Goal: Information Seeking & Learning: Find specific fact

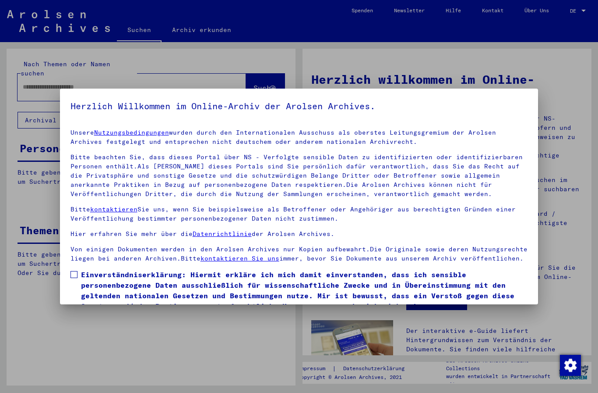
click at [76, 273] on span at bounding box center [74, 274] width 7 height 7
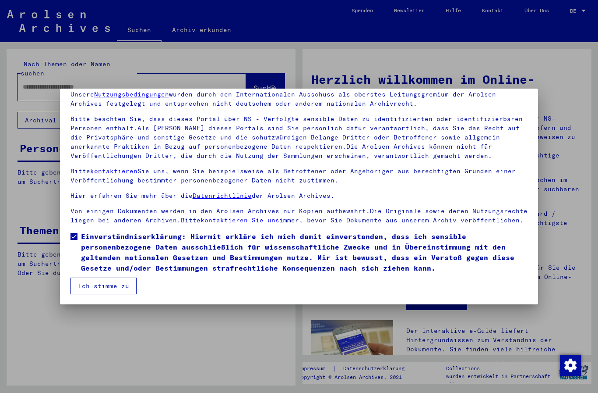
scroll to position [38, 0]
click at [112, 279] on button "Ich stimme zu" at bounding box center [104, 285] width 66 height 17
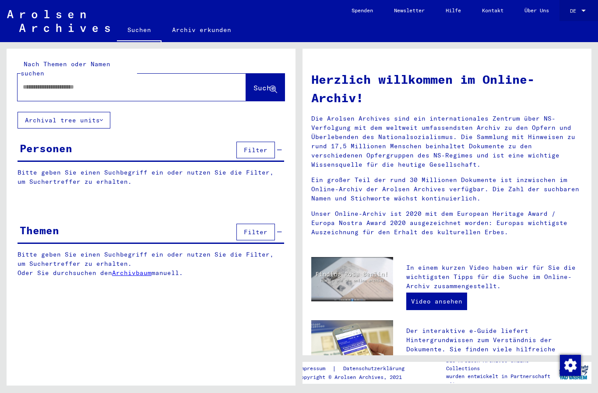
click at [571, 9] on span "DE" at bounding box center [575, 11] width 10 height 6
click at [578, 36] on span "Deutsch" at bounding box center [568, 32] width 35 height 16
click at [578, 13] on div "DE" at bounding box center [575, 11] width 10 height 6
click at [569, 20] on span "English" at bounding box center [568, 16] width 35 height 16
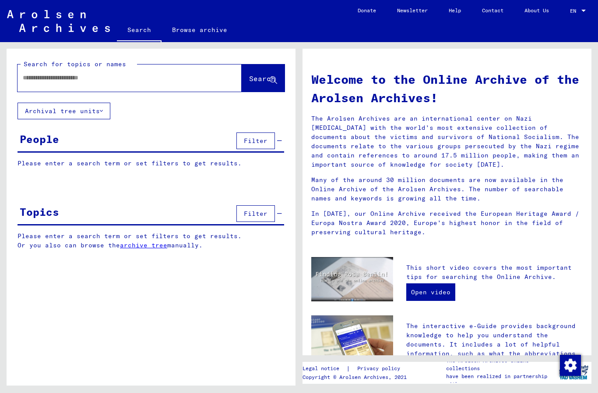
click at [145, 68] on div at bounding box center [117, 78] width 198 height 20
click at [105, 110] on button "Archival tree units" at bounding box center [64, 111] width 93 height 17
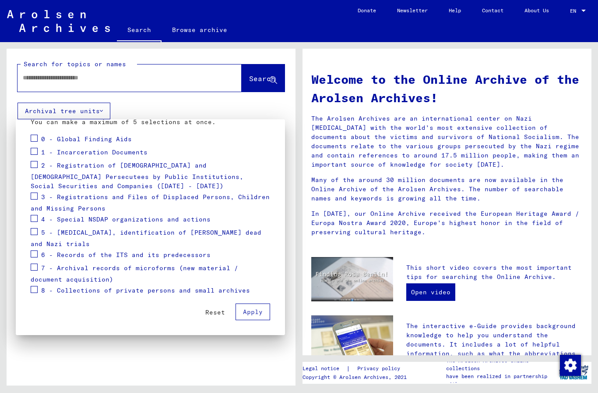
scroll to position [106, 0]
click at [42, 138] on span "0 - Global Finding Aids" at bounding box center [86, 139] width 91 height 8
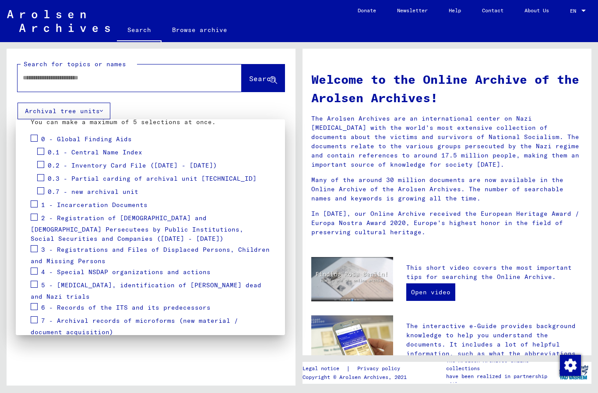
click at [37, 139] on span at bounding box center [34, 137] width 7 height 7
click at [35, 141] on span at bounding box center [34, 137] width 7 height 7
click at [39, 155] on span at bounding box center [40, 151] width 7 height 7
click at [35, 140] on span at bounding box center [34, 137] width 7 height 7
click at [37, 212] on label at bounding box center [34, 216] width 7 height 9
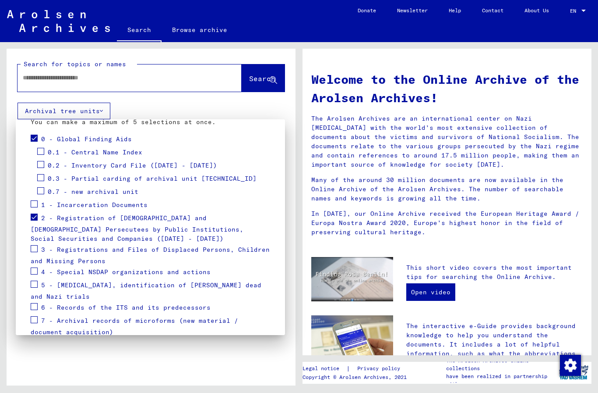
click at [35, 207] on span at bounding box center [34, 203] width 7 height 7
click at [33, 254] on mat-checkbox at bounding box center [34, 249] width 7 height 13
click at [39, 246] on div "3 - Registrations and Files of Displaced Persons, Children and Missing Persons" at bounding box center [151, 254] width 240 height 22
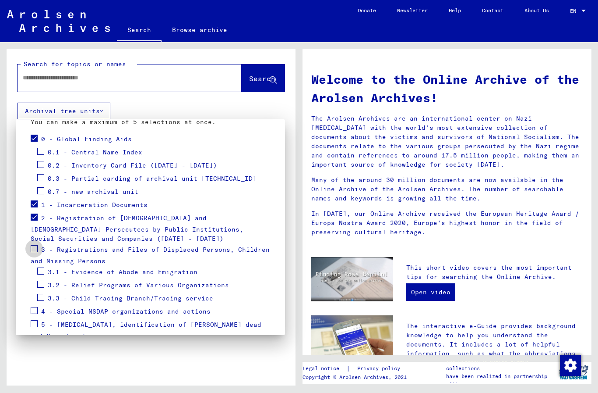
click at [36, 245] on span at bounding box center [34, 248] width 7 height 7
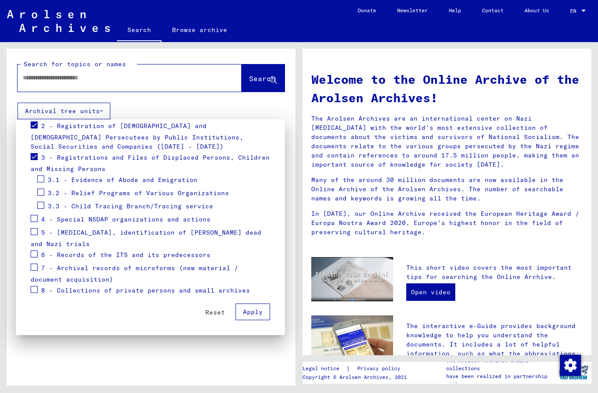
scroll to position [198, 0]
click at [36, 214] on label at bounding box center [34, 217] width 7 height 9
click at [36, 215] on span at bounding box center [34, 218] width 7 height 7
click at [35, 231] on span at bounding box center [34, 231] width 7 height 7
click at [35, 234] on span at bounding box center [34, 231] width 7 height 7
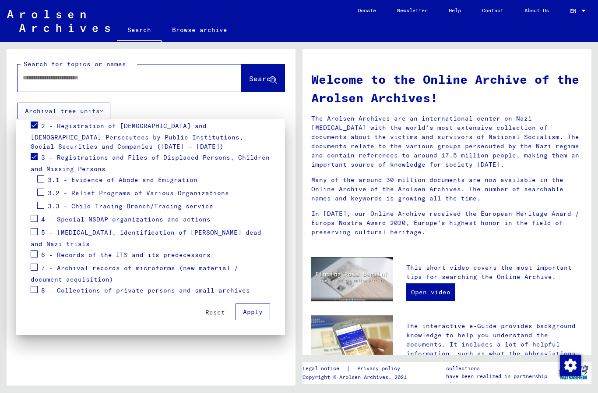
click at [36, 218] on span at bounding box center [34, 218] width 7 height 7
click at [254, 313] on span "Apply" at bounding box center [253, 312] width 20 height 8
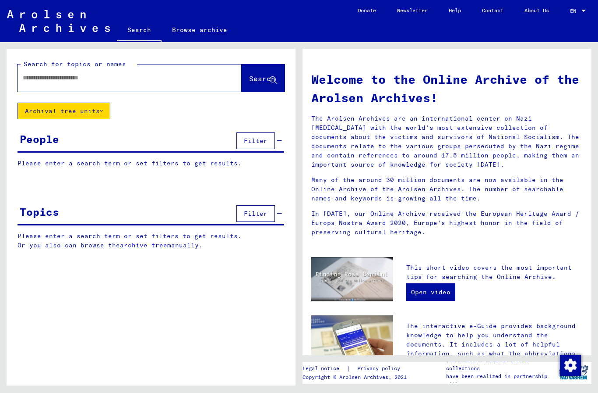
click at [184, 82] on input "text" at bounding box center [119, 77] width 193 height 9
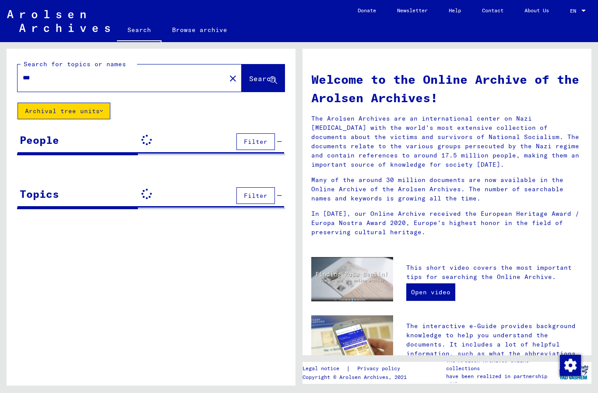
type input "***"
click at [262, 88] on button "Search" at bounding box center [263, 77] width 43 height 27
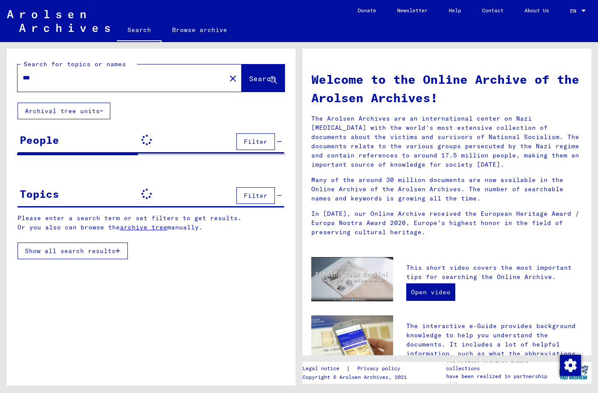
click at [150, 224] on link "archive tree" at bounding box center [143, 227] width 47 height 8
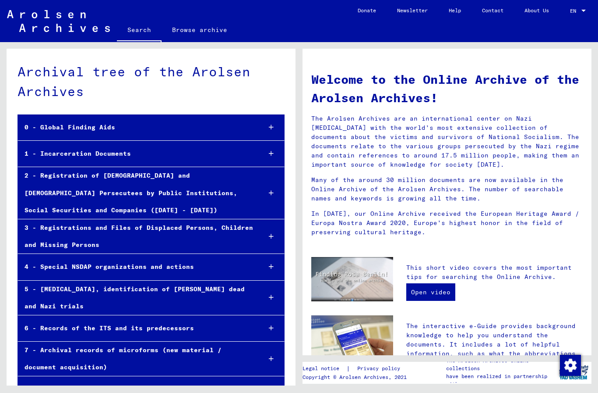
click at [266, 132] on div at bounding box center [271, 127] width 26 height 26
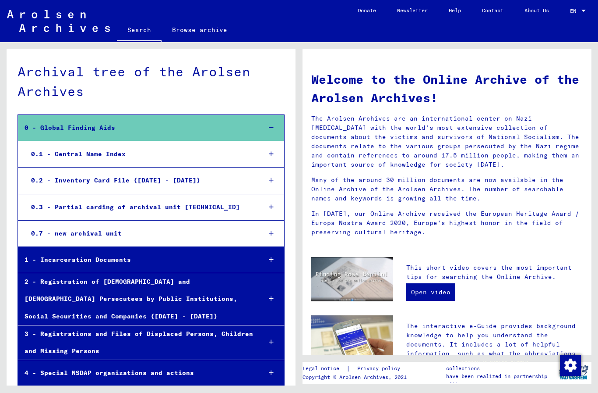
click at [218, 156] on div "0.1 - Central Name Index" at bounding box center [140, 153] width 230 height 17
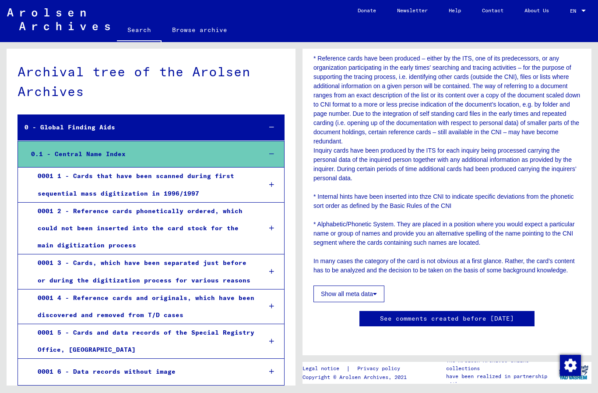
scroll to position [508, 0]
click at [325, 285] on button "Show all meta data" at bounding box center [349, 293] width 71 height 17
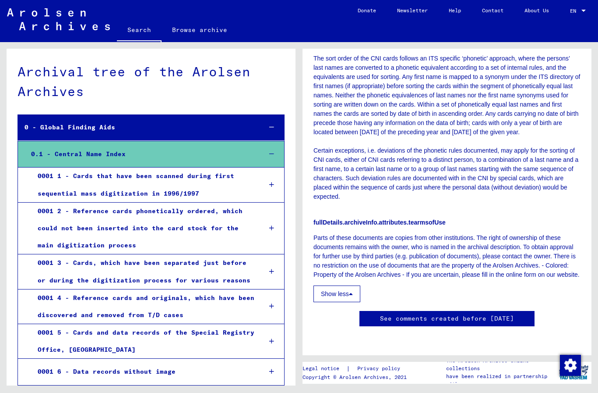
scroll to position [847, 0]
click at [109, 187] on div "0001 1 - Cards that have been scanned during first sequential mass digitization…" at bounding box center [143, 184] width 224 height 34
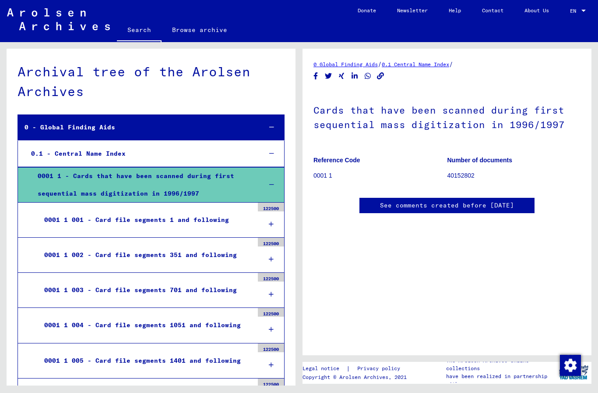
click at [321, 173] on p "0001 1" at bounding box center [381, 175] width 134 height 9
click at [456, 174] on p "40152802" at bounding box center [515, 175] width 134 height 9
click at [454, 176] on p "40152802" at bounding box center [515, 175] width 134 height 9
click at [455, 180] on p "40152802" at bounding box center [515, 175] width 134 height 9
click at [420, 125] on h1 "Cards that have been scanned during first sequential mass digitization in 1996/…" at bounding box center [447, 116] width 267 height 53
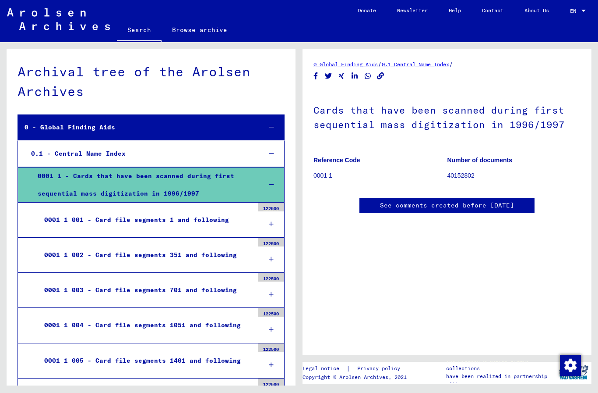
click at [355, 72] on icon "Share on LinkedIn" at bounding box center [354, 75] width 9 height 7
click at [334, 63] on link "0 Global Finding Aids" at bounding box center [346, 64] width 64 height 7
click at [138, 30] on link "Search" at bounding box center [139, 30] width 45 height 23
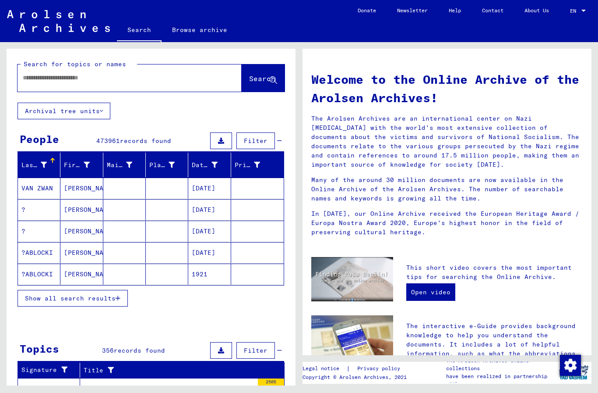
click at [46, 167] on icon at bounding box center [44, 165] width 6 height 6
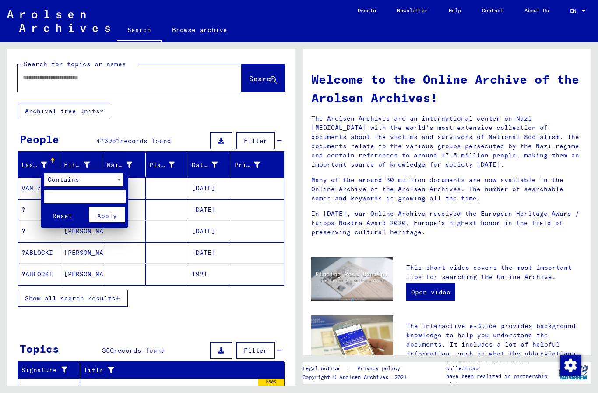
click at [78, 196] on input "text" at bounding box center [84, 196] width 81 height 13
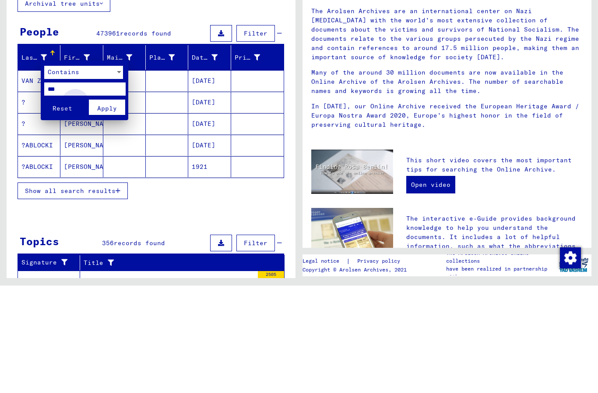
type input "***"
click at [103, 212] on span "Apply" at bounding box center [107, 216] width 20 height 8
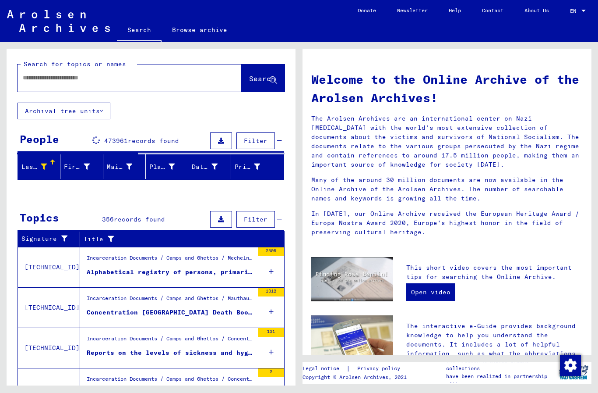
click at [283, 220] on div "Topics 356 records found Filter" at bounding box center [151, 220] width 267 height 22
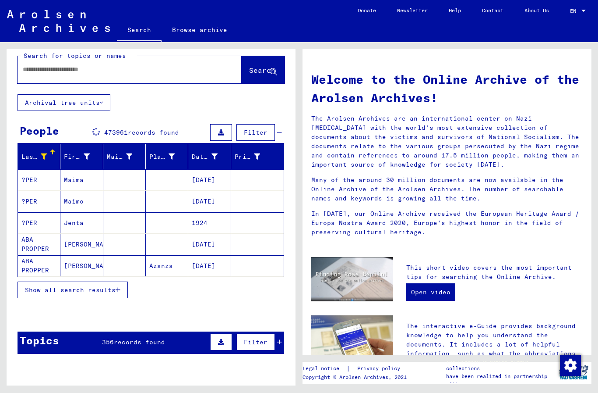
scroll to position [11, 0]
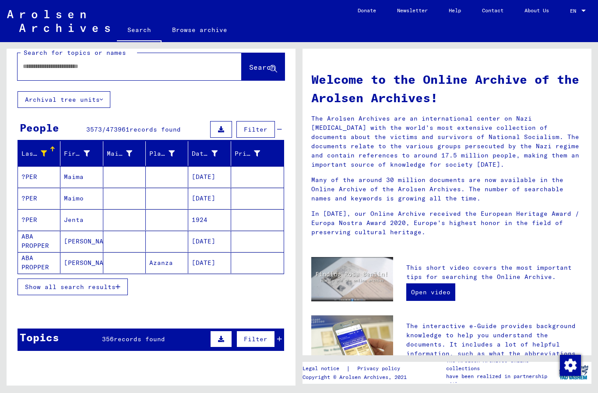
click at [104, 285] on span "Show all search results" at bounding box center [70, 287] width 91 height 8
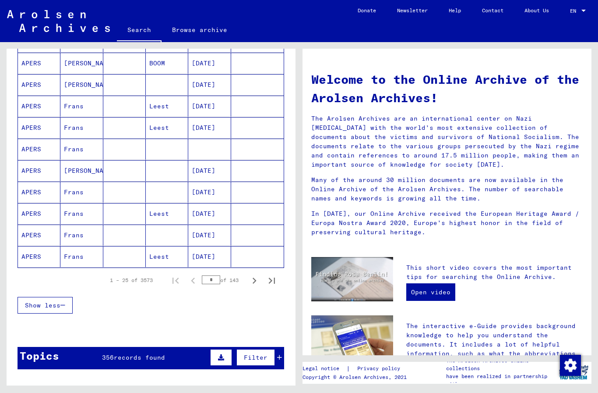
scroll to position [447, 0]
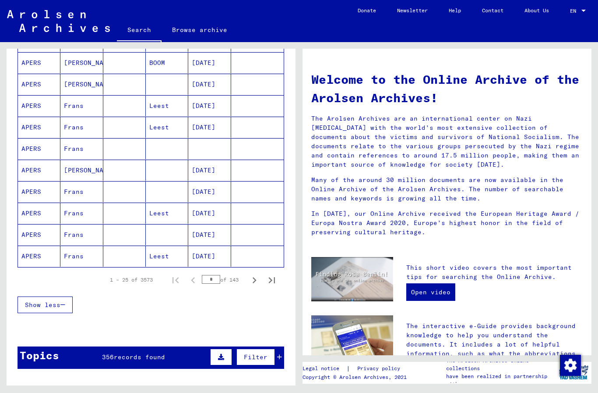
click at [249, 279] on icon "Next page" at bounding box center [254, 280] width 12 height 12
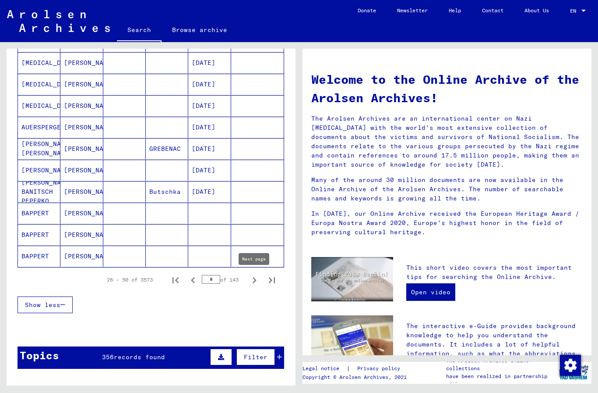
click at [253, 281] on icon "Next page" at bounding box center [254, 280] width 12 height 12
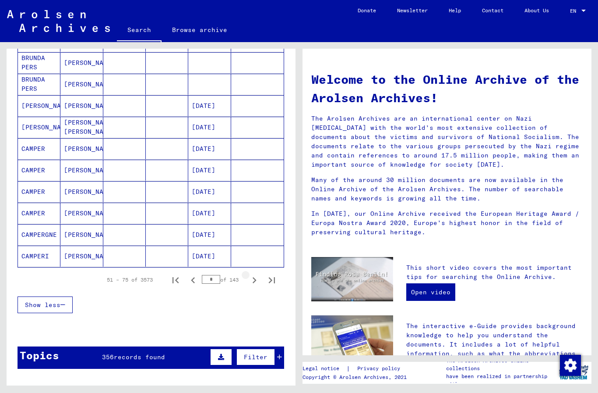
click at [249, 282] on icon "Next page" at bounding box center [254, 280] width 12 height 12
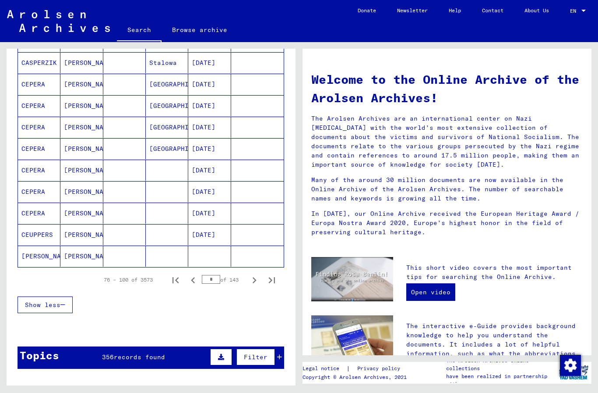
click at [249, 281] on icon "Next page" at bounding box center [254, 280] width 12 height 12
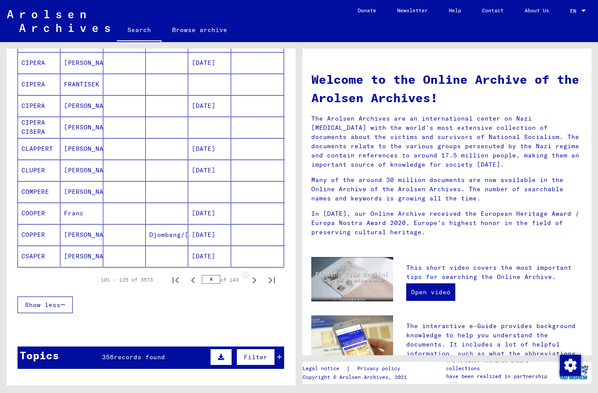
click at [251, 280] on icon "Next page" at bounding box center [254, 280] width 12 height 12
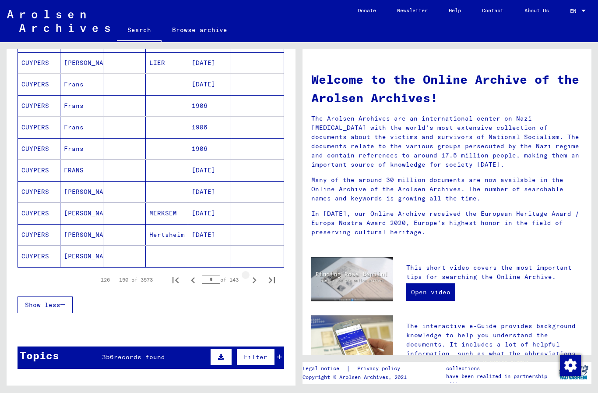
click at [257, 279] on icon "Next page" at bounding box center [254, 280] width 12 height 12
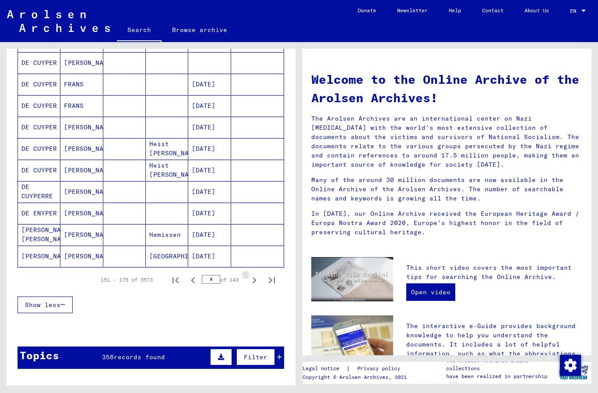
click at [253, 283] on icon "Next page" at bounding box center [254, 280] width 12 height 12
click at [254, 282] on icon "Next page" at bounding box center [255, 280] width 4 height 6
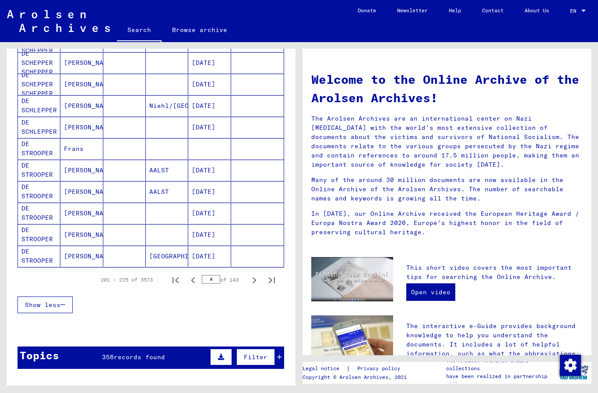
click at [259, 281] on icon "Next page" at bounding box center [254, 280] width 12 height 12
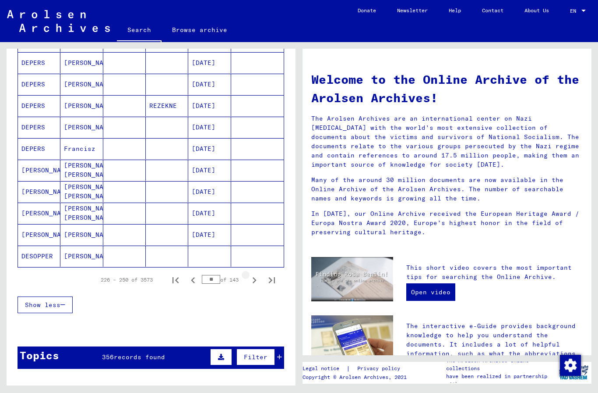
click at [257, 280] on icon "Next page" at bounding box center [254, 280] width 12 height 12
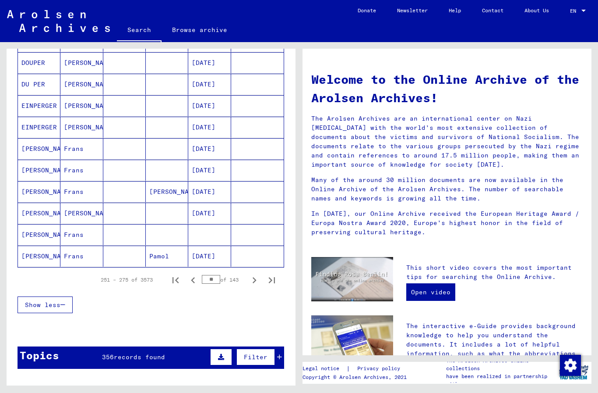
click at [255, 279] on icon "Next page" at bounding box center [255, 280] width 4 height 6
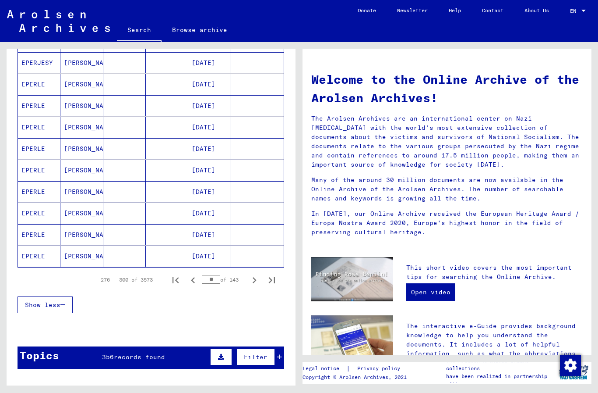
click at [257, 278] on icon "Next page" at bounding box center [254, 280] width 12 height 12
click at [250, 283] on icon "Next page" at bounding box center [254, 280] width 12 height 12
click at [253, 280] on icon "Next page" at bounding box center [254, 280] width 12 height 12
click at [256, 279] on icon "Next page" at bounding box center [254, 280] width 12 height 12
click at [253, 280] on icon "Next page" at bounding box center [254, 280] width 12 height 12
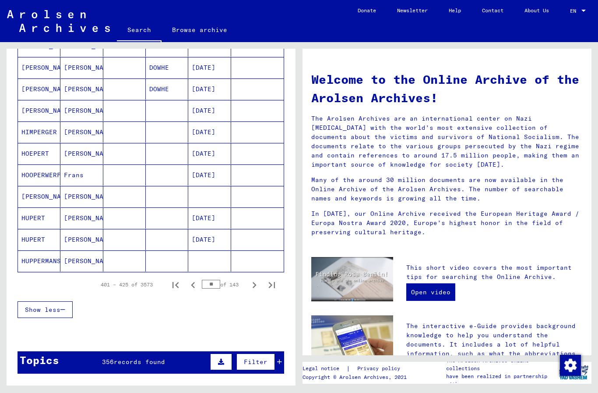
scroll to position [439, 0]
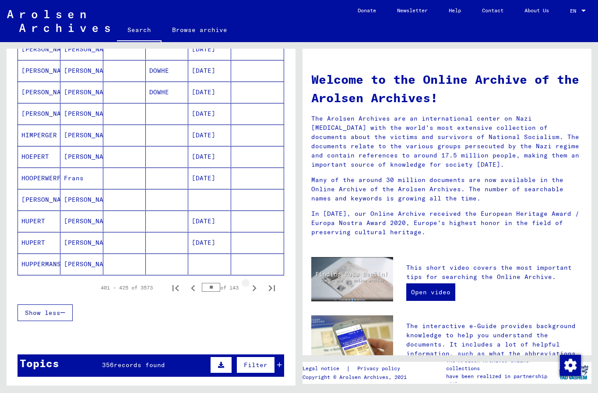
click at [255, 290] on icon "Next page" at bounding box center [254, 288] width 12 height 12
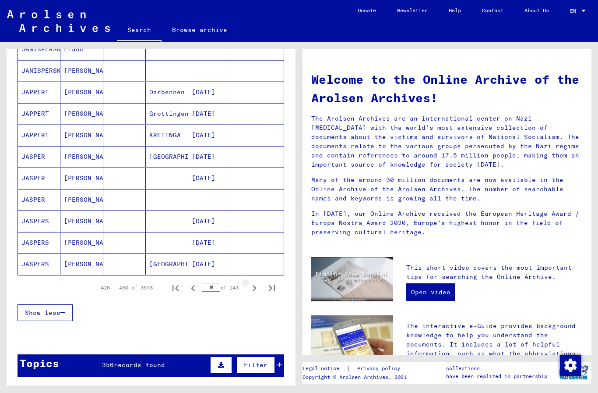
click at [249, 289] on icon "Next page" at bounding box center [254, 288] width 12 height 12
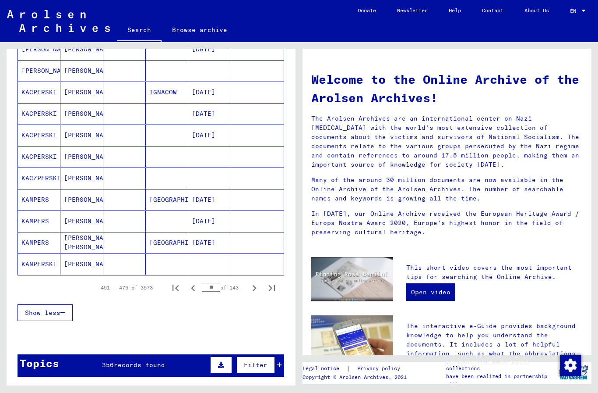
click at [252, 283] on icon "Next page" at bounding box center [254, 288] width 12 height 12
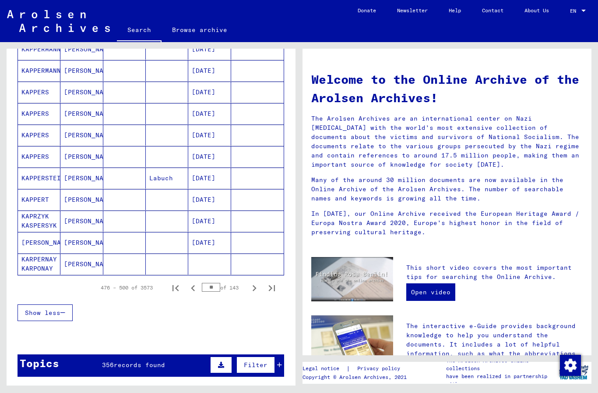
click at [256, 288] on icon "Next page" at bounding box center [255, 288] width 4 height 6
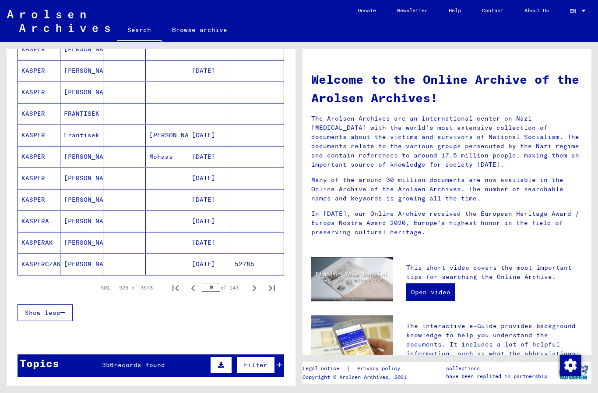
click at [252, 291] on icon "Next page" at bounding box center [254, 288] width 12 height 12
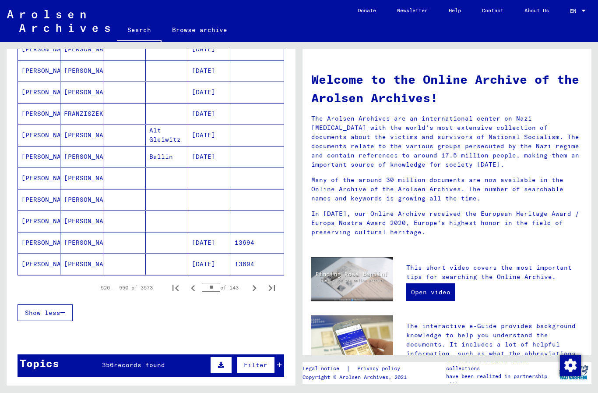
click at [253, 287] on icon "Next page" at bounding box center [254, 288] width 12 height 12
click at [249, 294] on button "Next page" at bounding box center [255, 288] width 18 height 18
click at [251, 293] on icon "Next page" at bounding box center [254, 288] width 12 height 12
click at [248, 294] on icon "Next page" at bounding box center [254, 288] width 12 height 12
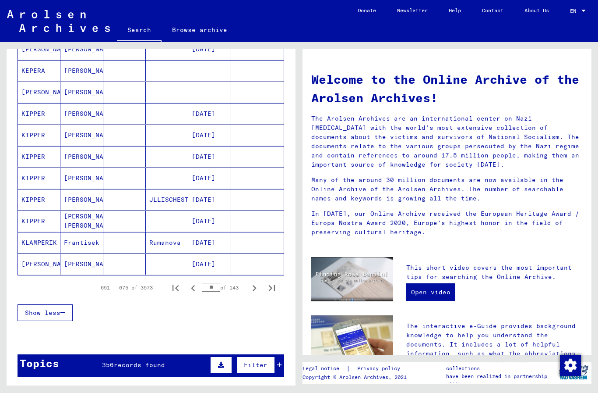
click at [250, 294] on button "Next page" at bounding box center [255, 288] width 18 height 18
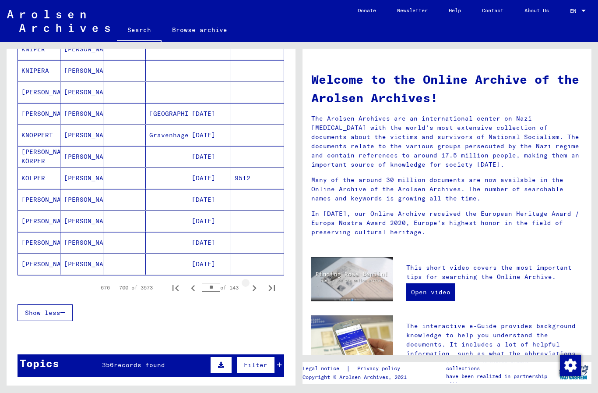
click at [254, 293] on icon "Next page" at bounding box center [254, 288] width 12 height 12
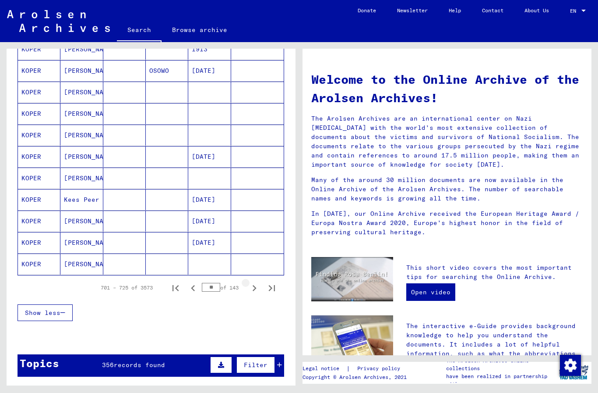
click at [253, 292] on icon "Next page" at bounding box center [254, 288] width 12 height 12
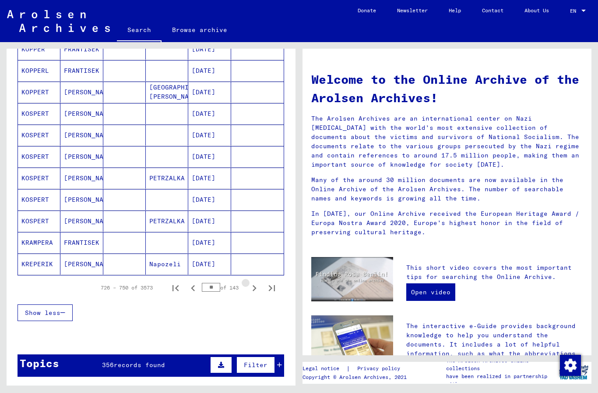
click at [252, 293] on icon "Next page" at bounding box center [254, 288] width 12 height 12
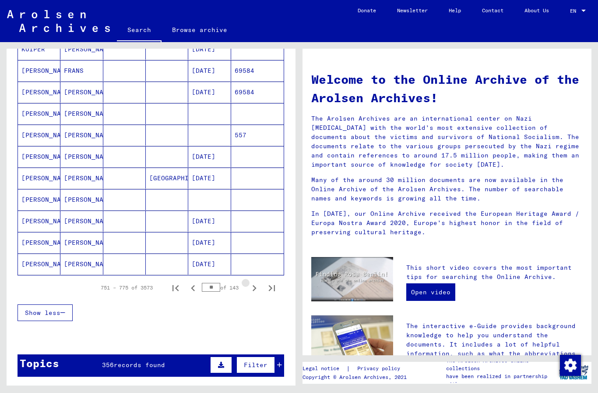
click at [253, 294] on icon "Next page" at bounding box center [254, 288] width 12 height 12
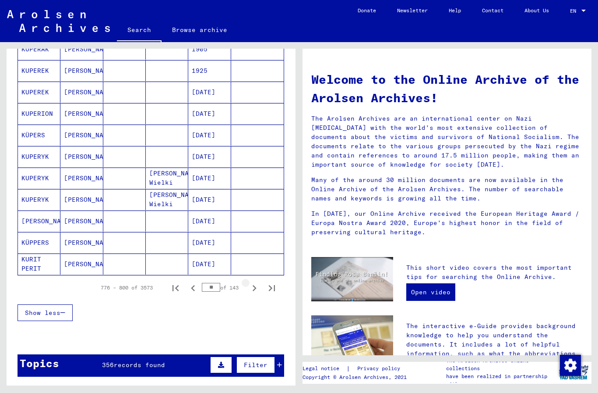
click at [253, 292] on icon "Next page" at bounding box center [254, 288] width 12 height 12
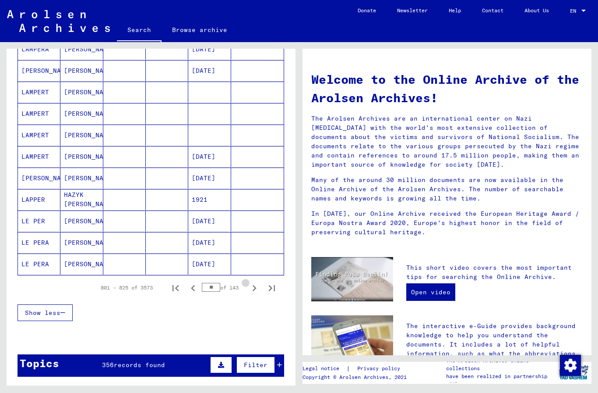
click at [254, 293] on icon "Next page" at bounding box center [254, 288] width 12 height 12
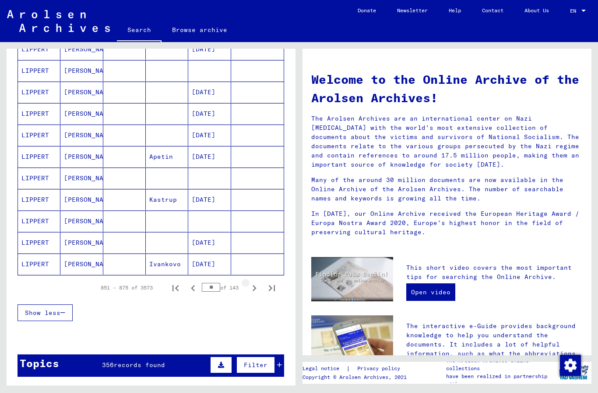
click at [257, 289] on icon "Next page" at bounding box center [254, 288] width 12 height 12
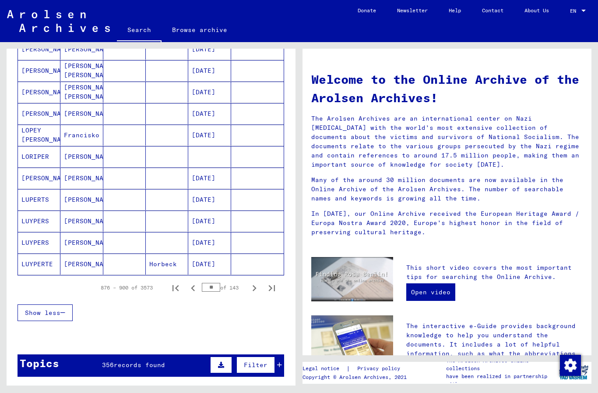
click at [254, 291] on icon "Next page" at bounding box center [254, 288] width 12 height 12
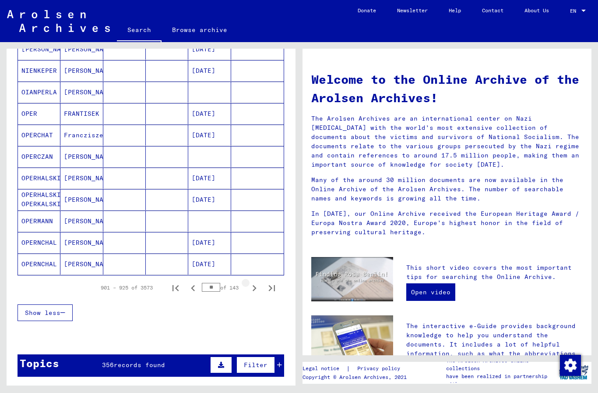
click at [255, 290] on icon "Next page" at bounding box center [254, 288] width 12 height 12
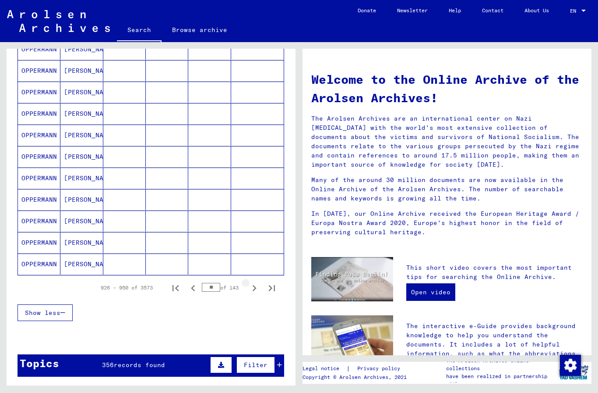
click at [255, 291] on icon "Next page" at bounding box center [254, 288] width 12 height 12
click at [255, 288] on icon "Next page" at bounding box center [254, 288] width 12 height 12
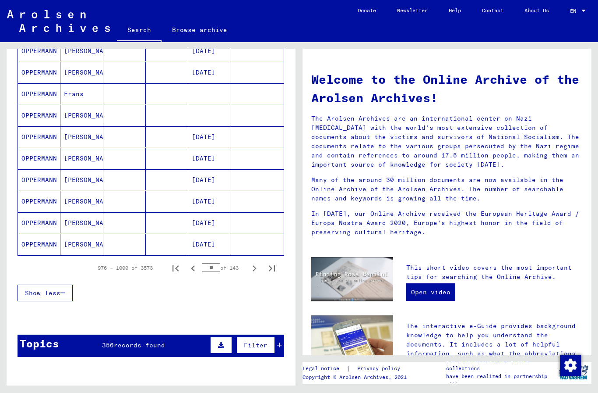
scroll to position [457, 0]
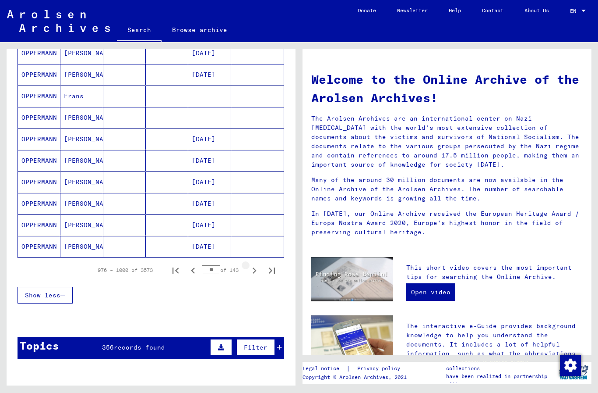
click at [254, 267] on icon "Next page" at bounding box center [254, 270] width 12 height 12
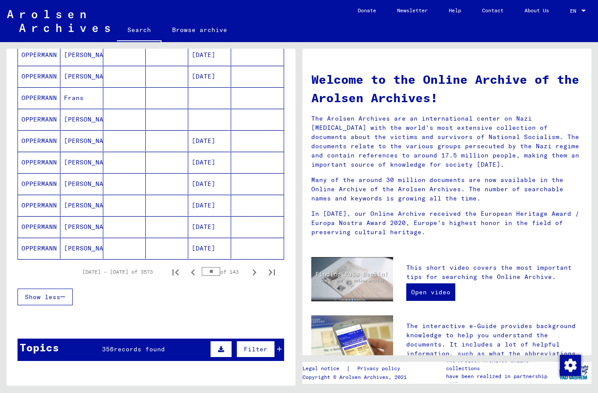
click at [256, 275] on icon "Next page" at bounding box center [254, 272] width 12 height 12
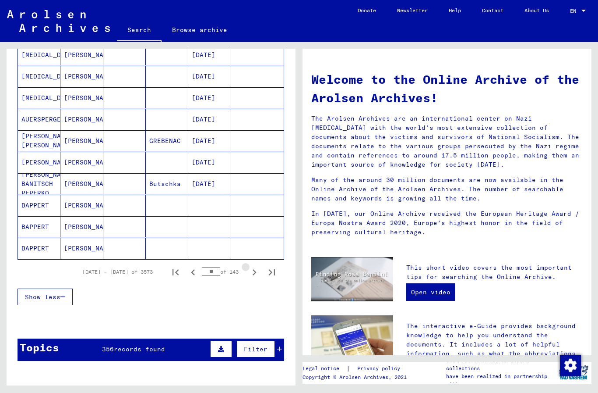
click at [254, 275] on icon "Next page" at bounding box center [255, 272] width 4 height 6
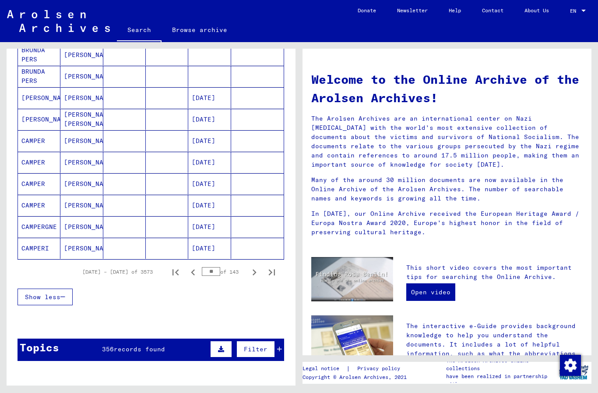
click at [253, 276] on icon "Next page" at bounding box center [254, 272] width 12 height 12
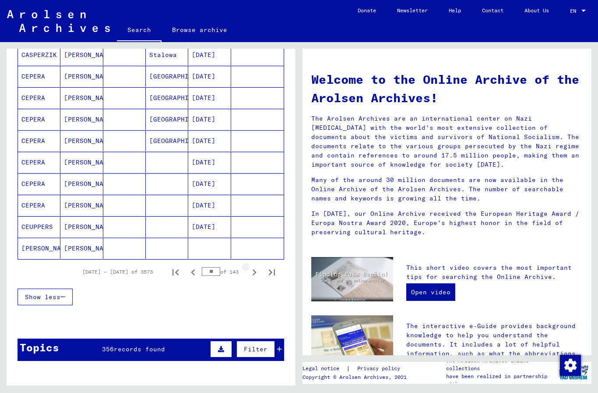
click at [255, 275] on icon "Next page" at bounding box center [254, 272] width 12 height 12
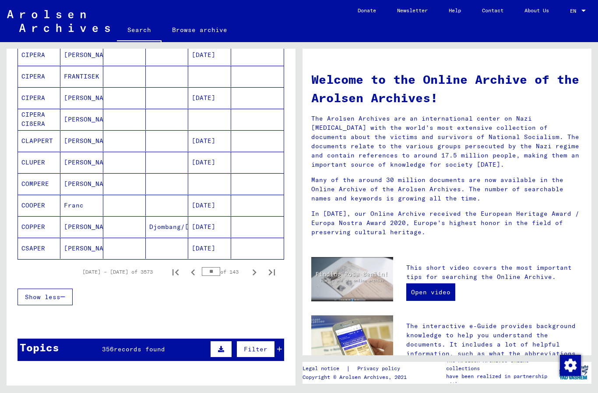
click at [196, 271] on icon "Previous page" at bounding box center [193, 272] width 12 height 12
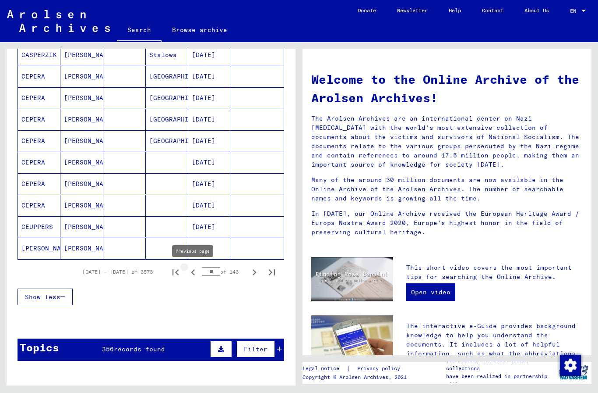
click at [192, 272] on icon "Previous page" at bounding box center [193, 272] width 4 height 6
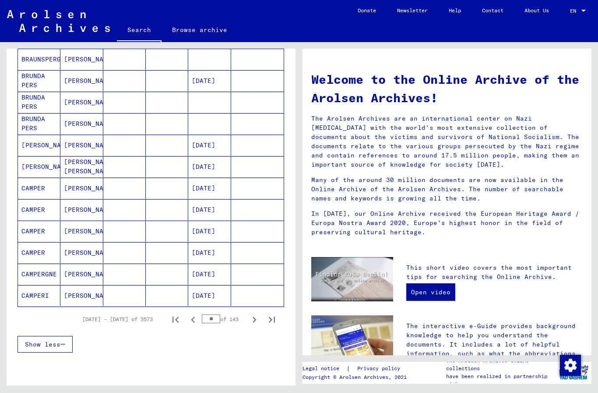
scroll to position [408, 0]
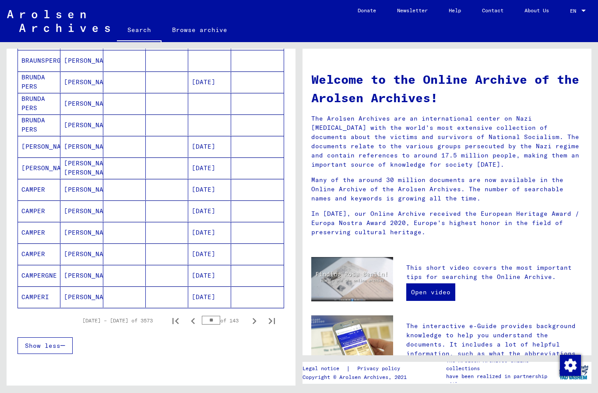
click at [254, 320] on icon "Next page" at bounding box center [255, 321] width 4 height 6
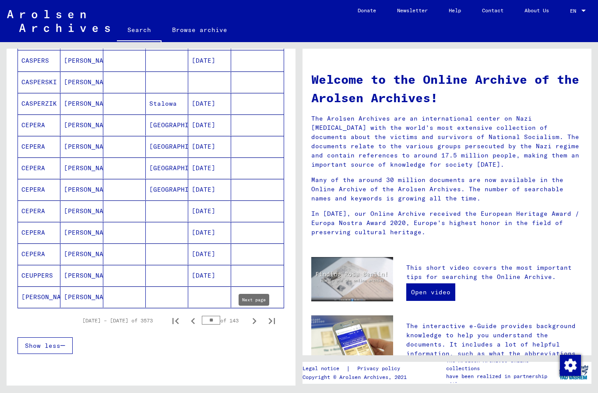
click at [253, 320] on icon "Next page" at bounding box center [254, 321] width 12 height 12
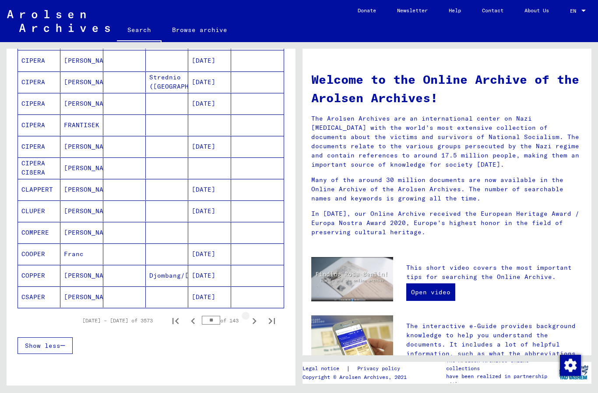
click at [254, 320] on icon "Next page" at bounding box center [254, 321] width 12 height 12
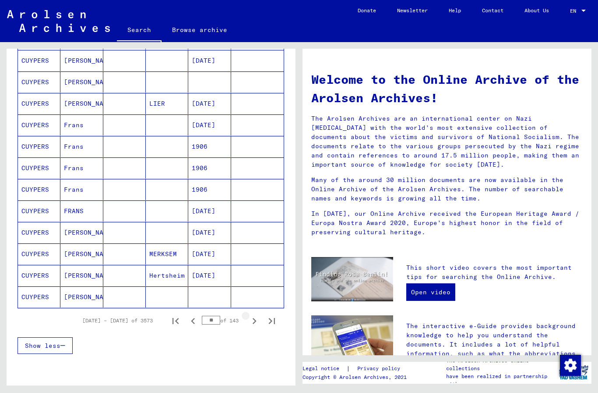
click at [252, 322] on icon "Next page" at bounding box center [254, 321] width 12 height 12
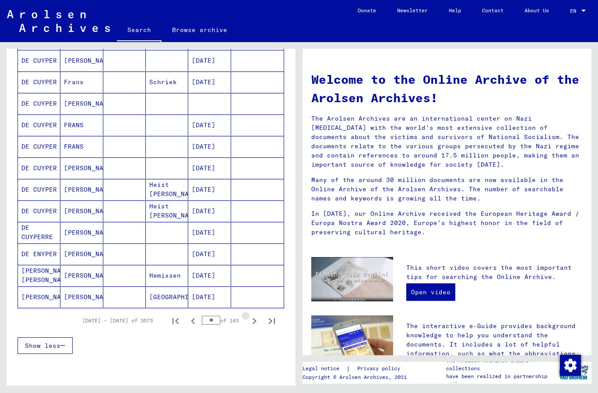
click at [251, 322] on icon "Next page" at bounding box center [254, 321] width 12 height 12
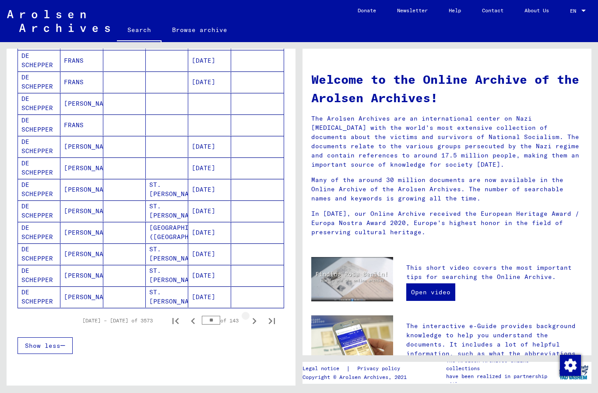
click at [252, 321] on icon "Next page" at bounding box center [254, 321] width 12 height 12
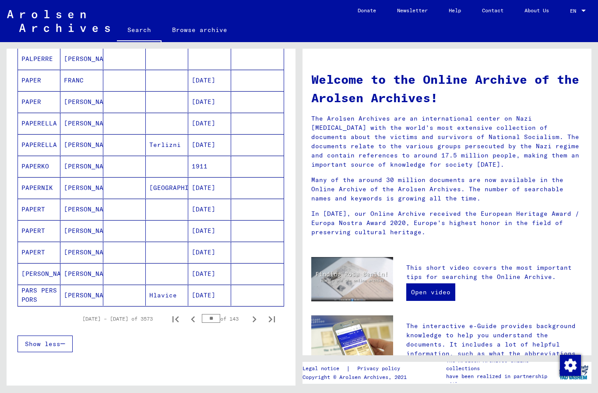
click at [254, 318] on icon "Next page" at bounding box center [255, 319] width 4 height 6
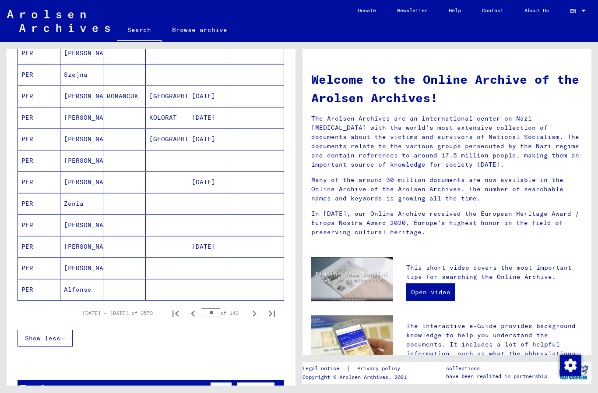
scroll to position [414, 0]
click at [255, 310] on icon "Next page" at bounding box center [254, 313] width 12 height 12
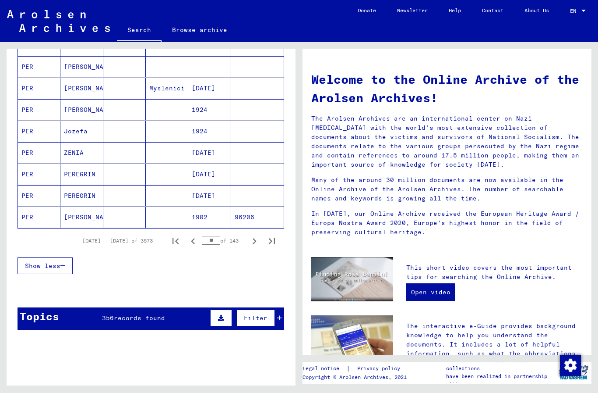
scroll to position [484, 0]
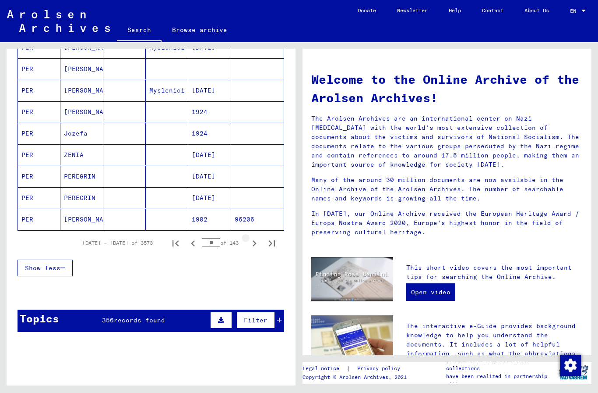
click at [256, 244] on icon "Next page" at bounding box center [254, 243] width 12 height 12
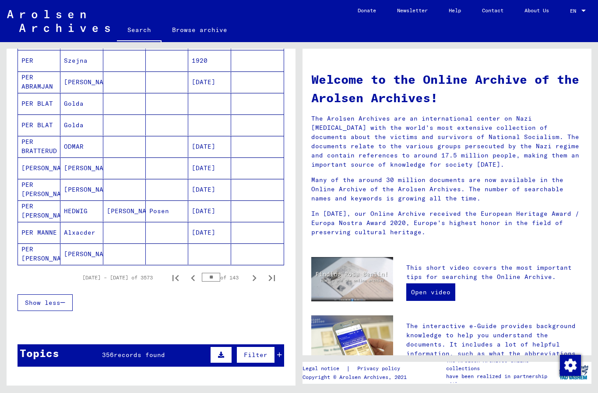
scroll to position [441, 0]
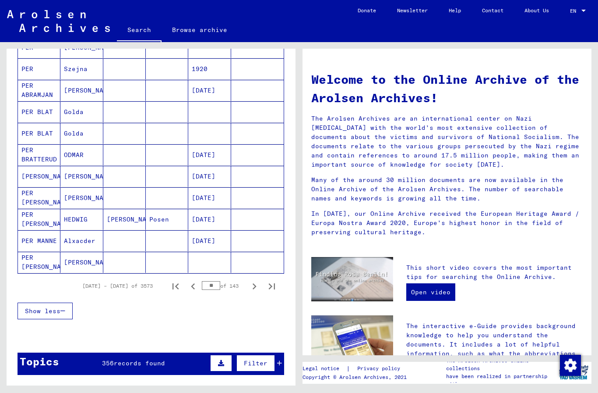
click at [255, 290] on icon "Next page" at bounding box center [254, 286] width 12 height 12
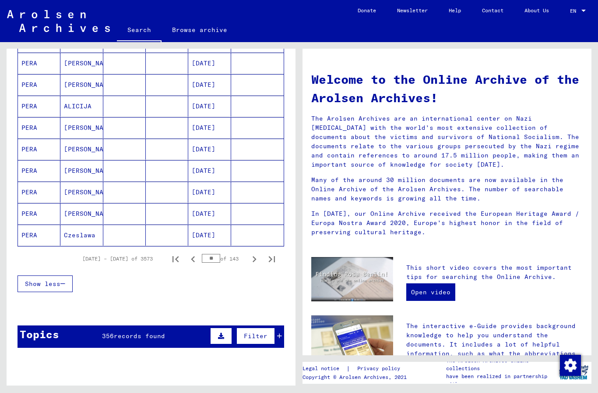
scroll to position [485, 0]
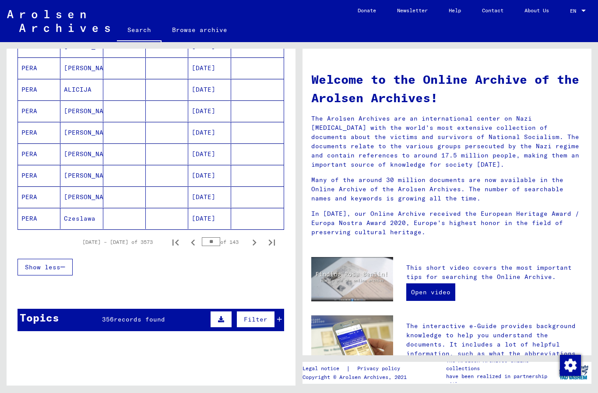
click at [250, 241] on icon "Next page" at bounding box center [254, 242] width 12 height 12
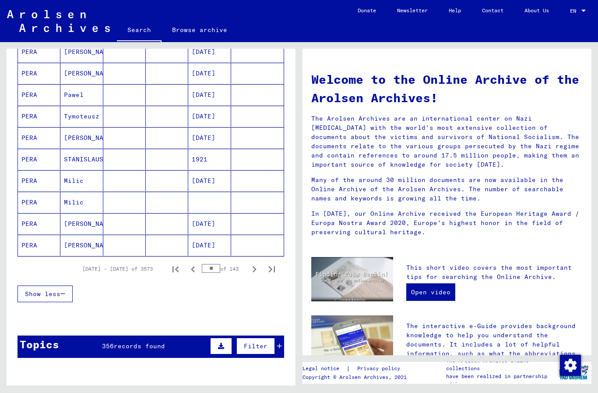
scroll to position [527, 0]
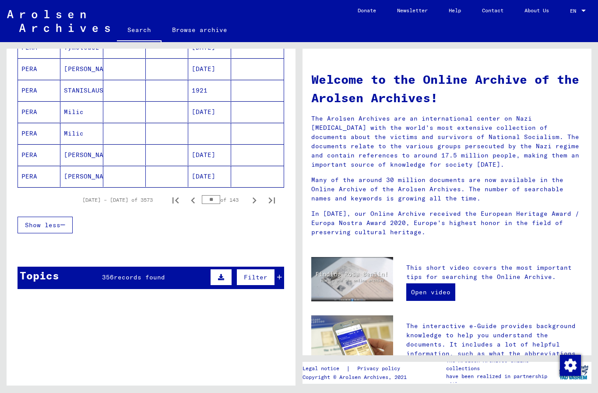
click at [254, 201] on icon "Next page" at bounding box center [254, 200] width 12 height 12
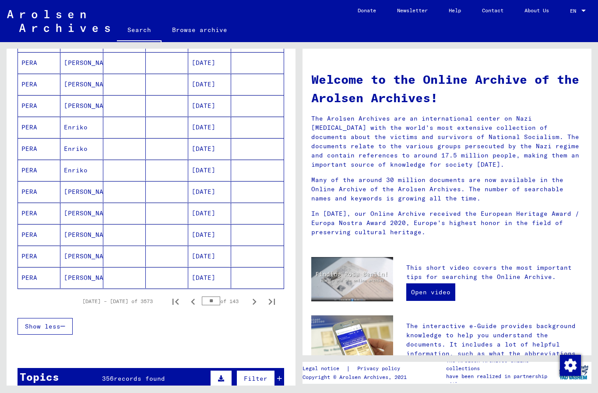
scroll to position [434, 0]
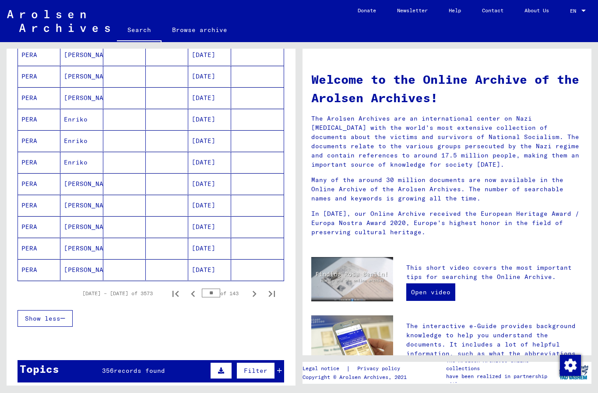
click at [251, 294] on icon "Next page" at bounding box center [254, 293] width 12 height 12
click at [252, 292] on icon "Next page" at bounding box center [254, 293] width 12 height 12
click at [252, 293] on icon "Next page" at bounding box center [254, 293] width 12 height 12
click at [250, 291] on icon "Next page" at bounding box center [254, 293] width 12 height 12
click at [250, 295] on icon "Next page" at bounding box center [254, 293] width 12 height 12
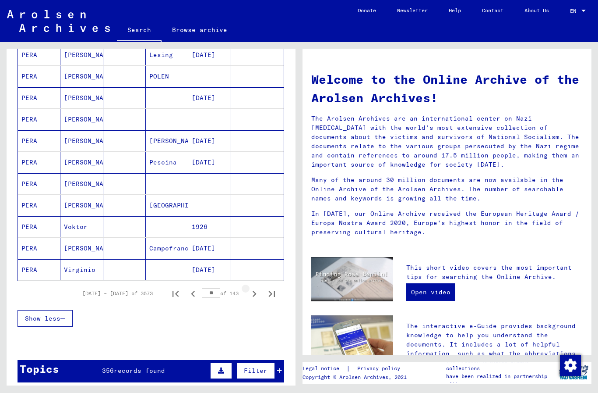
click at [253, 290] on icon "Next page" at bounding box center [254, 293] width 12 height 12
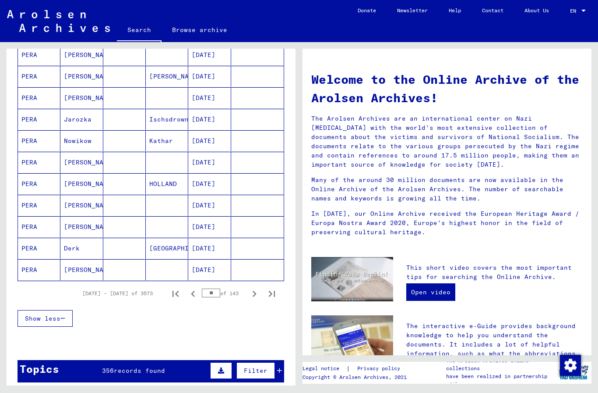
click at [251, 292] on icon "Next page" at bounding box center [254, 293] width 12 height 12
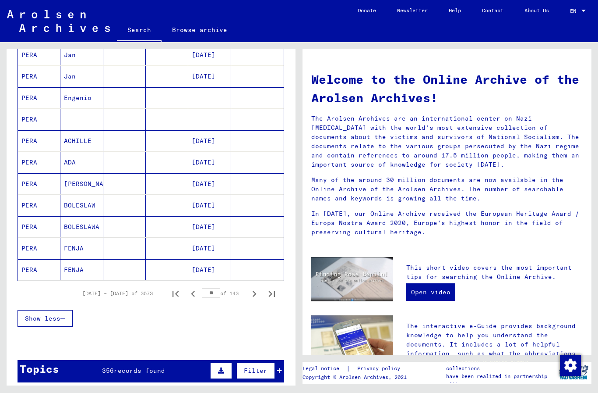
click at [254, 291] on icon "Next page" at bounding box center [255, 293] width 4 height 6
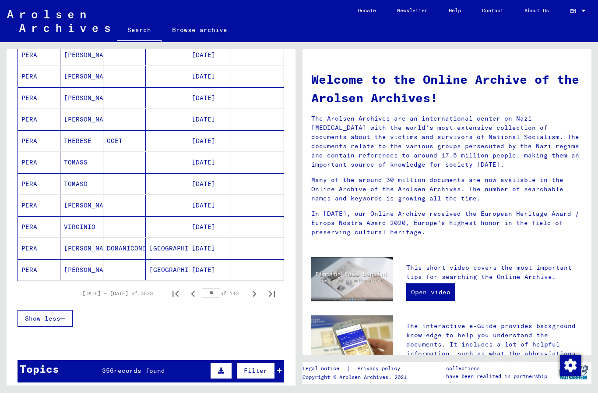
click at [256, 292] on icon "Next page" at bounding box center [254, 293] width 12 height 12
click at [252, 294] on icon "Next page" at bounding box center [254, 293] width 12 height 12
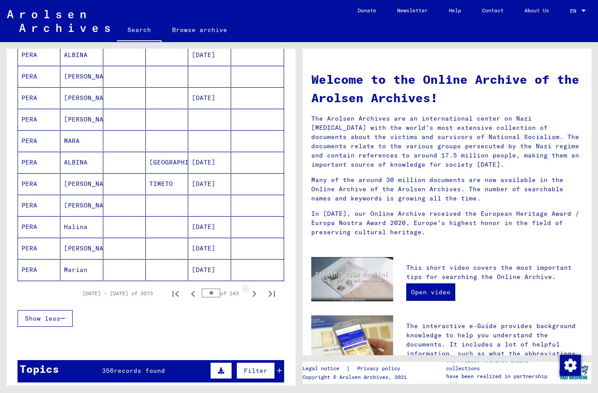
click at [250, 294] on icon "Next page" at bounding box center [254, 293] width 12 height 12
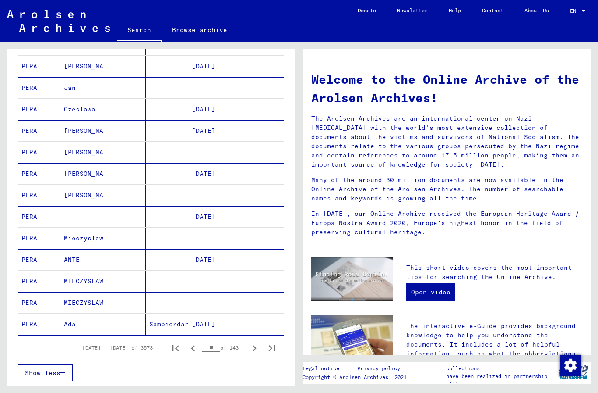
scroll to position [376, 0]
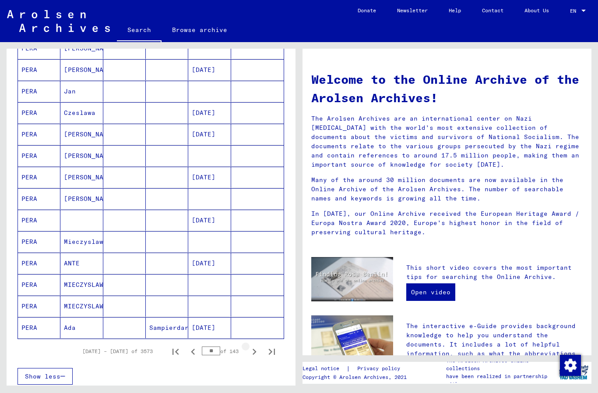
click at [253, 350] on icon "Next page" at bounding box center [254, 351] width 12 height 12
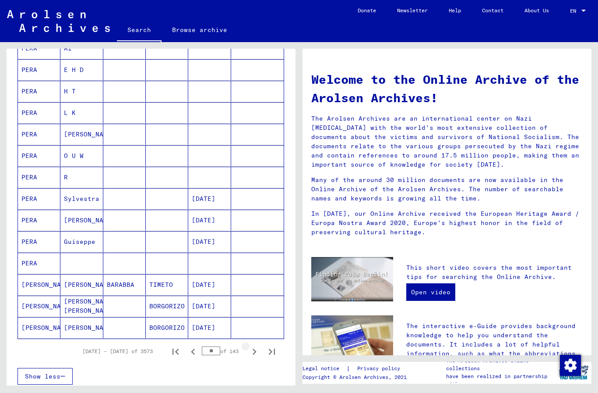
click at [253, 350] on icon "Next page" at bounding box center [254, 351] width 12 height 12
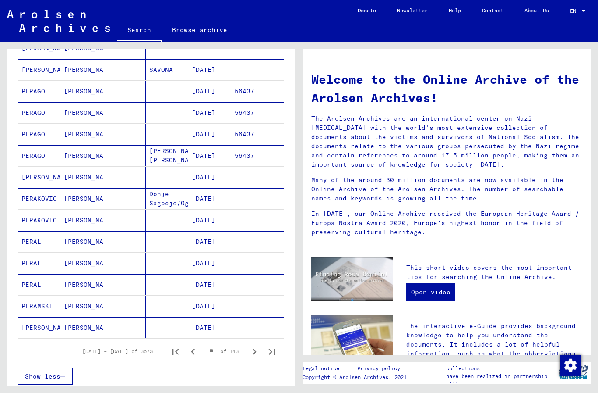
click at [255, 354] on icon "Next page" at bounding box center [254, 351] width 12 height 12
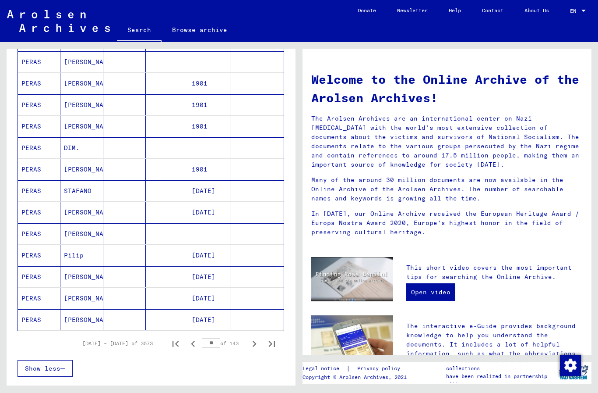
scroll to position [384, 0]
click at [251, 341] on icon "Next page" at bounding box center [254, 343] width 12 height 12
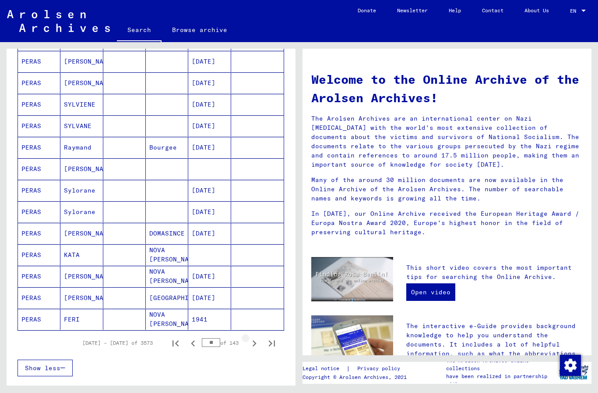
click at [254, 340] on icon "Next page" at bounding box center [255, 343] width 4 height 6
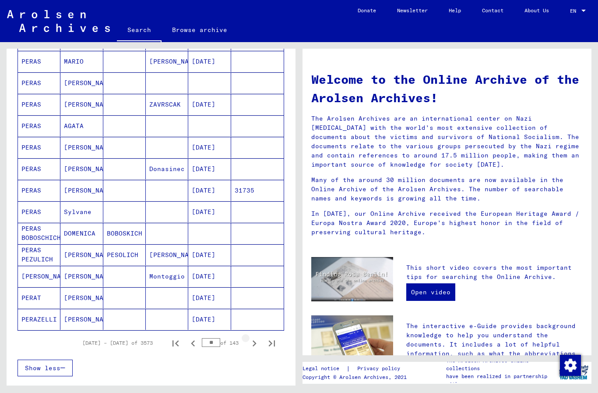
click at [256, 340] on icon "Next page" at bounding box center [254, 343] width 12 height 12
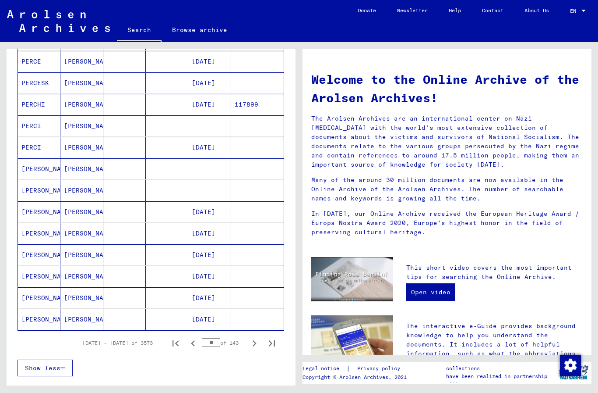
click at [251, 343] on icon "Next page" at bounding box center [254, 343] width 12 height 12
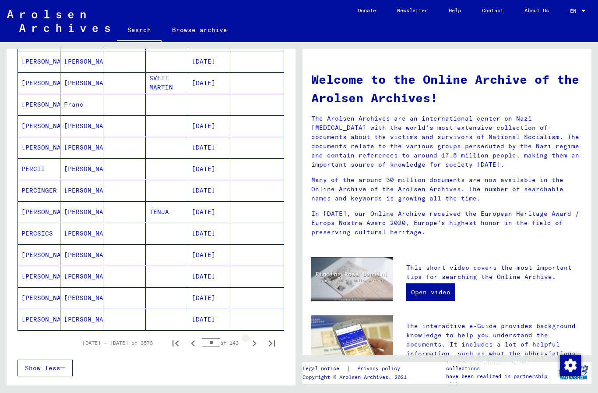
click at [250, 343] on icon "Next page" at bounding box center [254, 343] width 12 height 12
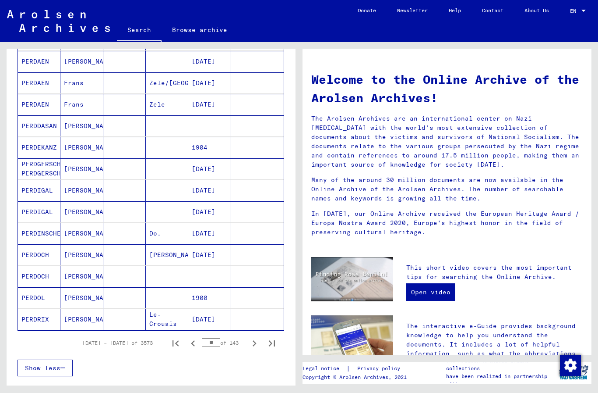
click at [253, 344] on icon "Next page" at bounding box center [254, 343] width 12 height 12
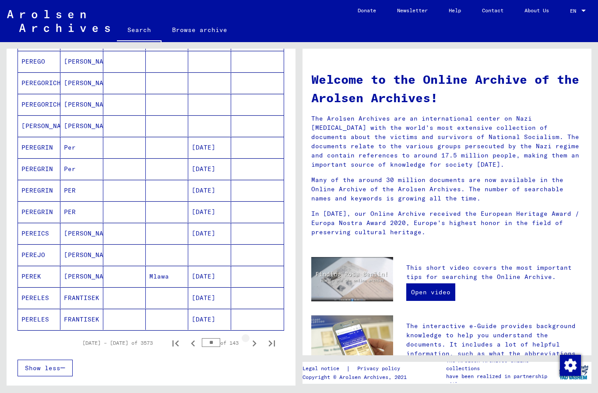
click at [253, 344] on icon "Next page" at bounding box center [254, 343] width 12 height 12
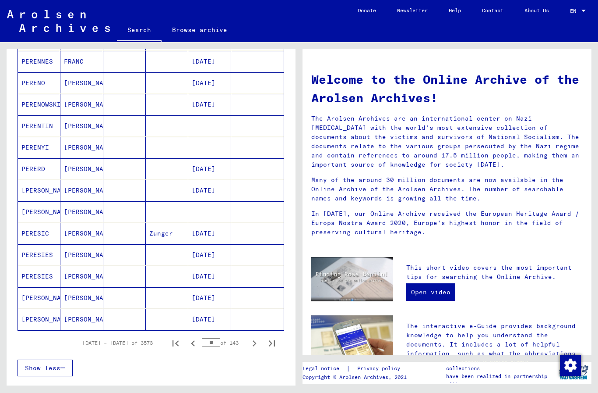
click at [255, 343] on icon "Next page" at bounding box center [255, 343] width 4 height 6
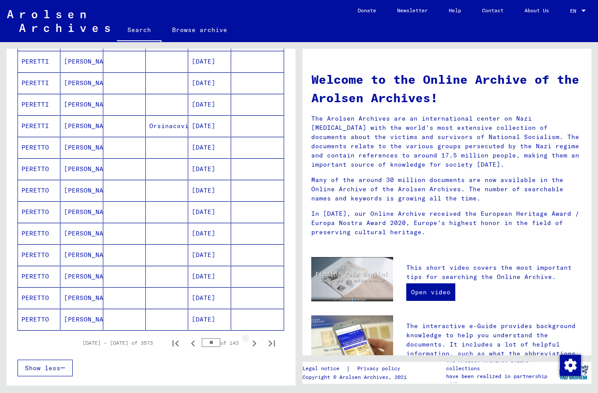
click at [254, 344] on icon "Next page" at bounding box center [254, 343] width 12 height 12
click at [258, 341] on icon "Next page" at bounding box center [254, 343] width 12 height 12
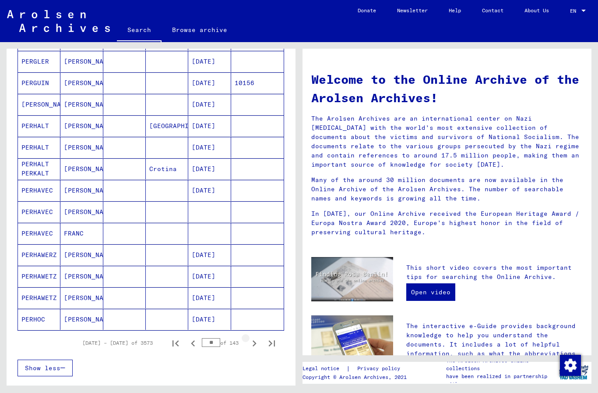
click at [254, 345] on icon "Next page" at bounding box center [255, 343] width 4 height 6
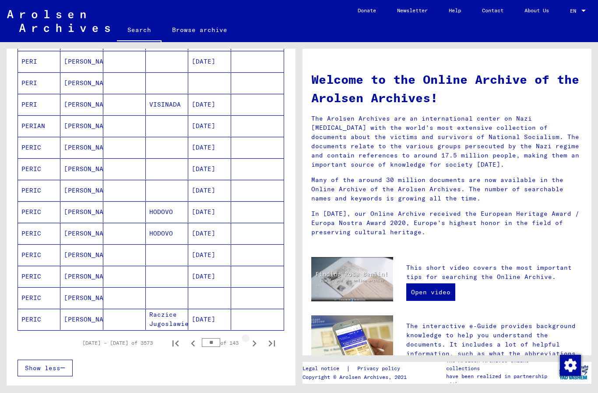
click at [255, 346] on icon "Next page" at bounding box center [254, 343] width 12 height 12
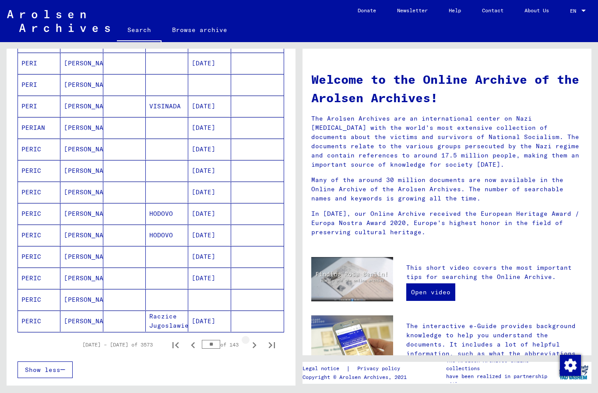
click at [255, 342] on icon "Next page" at bounding box center [254, 345] width 12 height 12
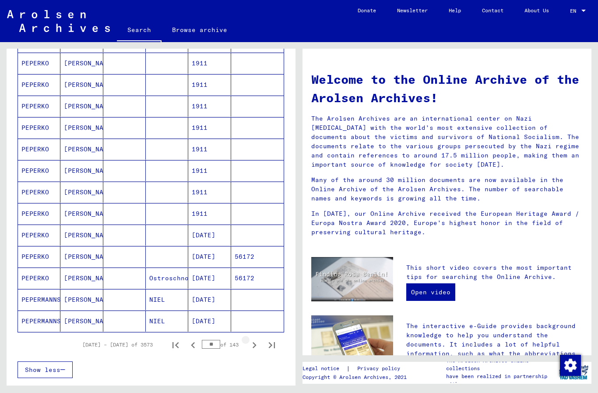
click at [255, 344] on icon "Next page" at bounding box center [255, 345] width 4 height 6
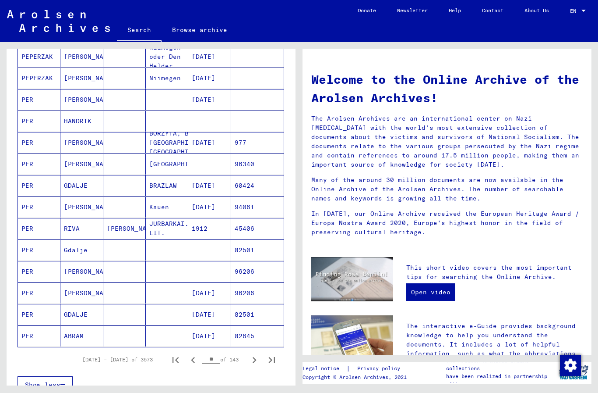
scroll to position [370, 0]
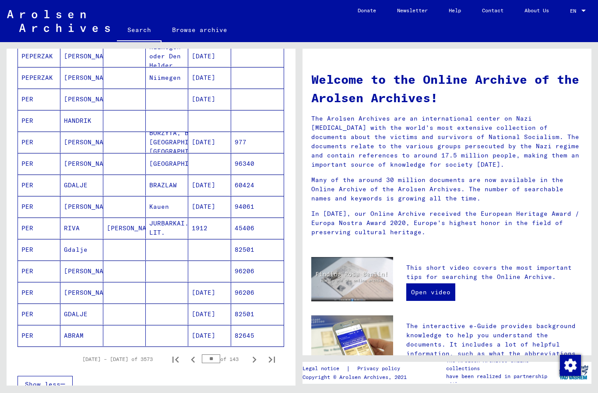
click at [217, 385] on div "Show less" at bounding box center [151, 383] width 267 height 25
click at [251, 358] on icon "Next page" at bounding box center [254, 359] width 12 height 12
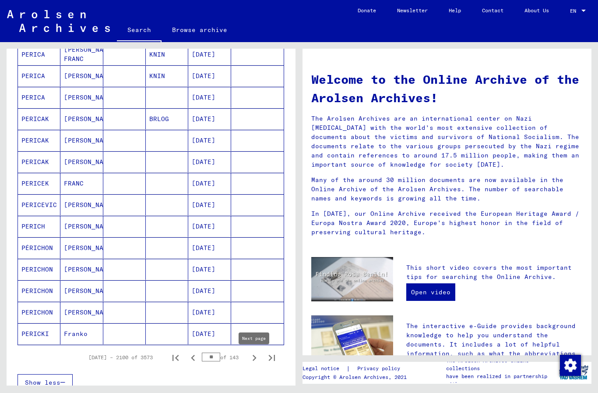
click at [255, 357] on icon "Next page" at bounding box center [255, 357] width 4 height 6
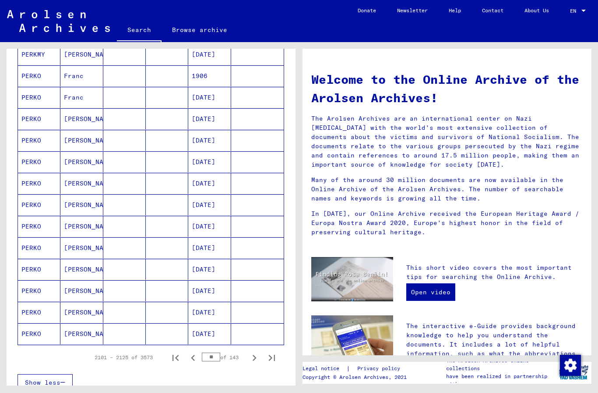
click at [253, 362] on icon "Next page" at bounding box center [254, 357] width 12 height 12
click at [254, 362] on icon "Next page" at bounding box center [254, 357] width 12 height 12
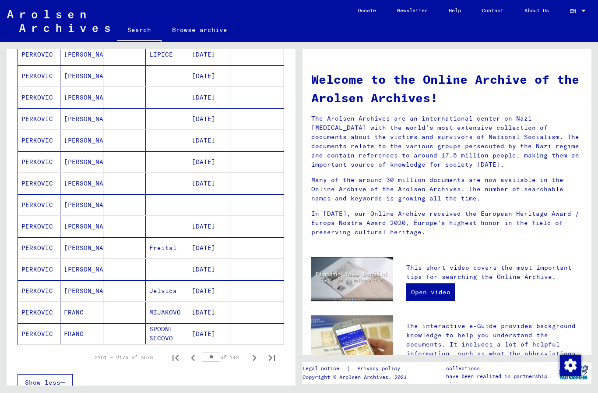
click at [261, 356] on button "Next page" at bounding box center [255, 357] width 18 height 18
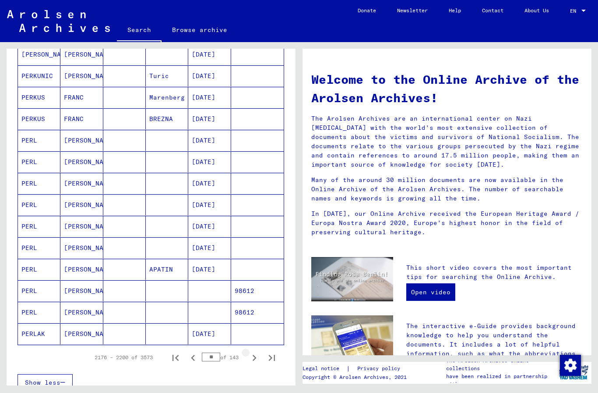
click at [257, 358] on icon "Next page" at bounding box center [254, 357] width 12 height 12
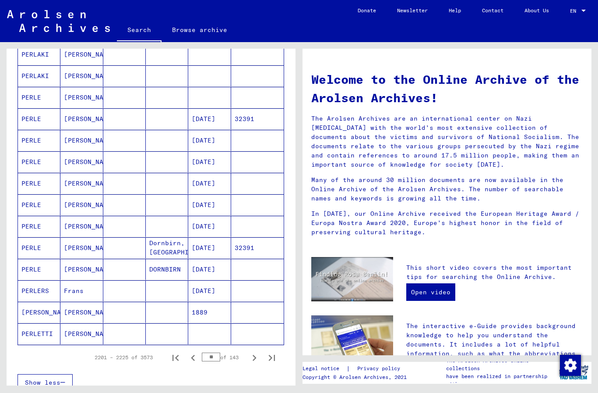
click at [259, 359] on icon "Next page" at bounding box center [254, 357] width 12 height 12
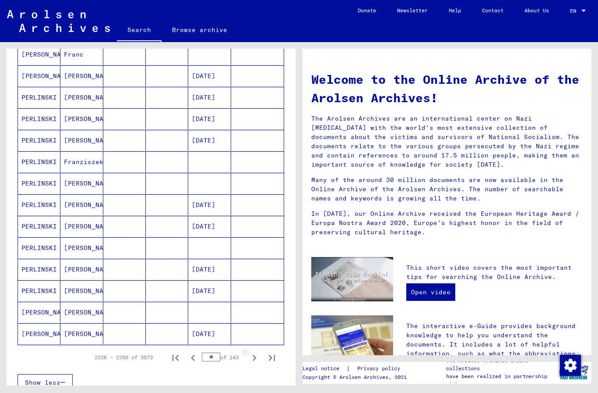
click at [257, 359] on icon "Next page" at bounding box center [254, 357] width 12 height 12
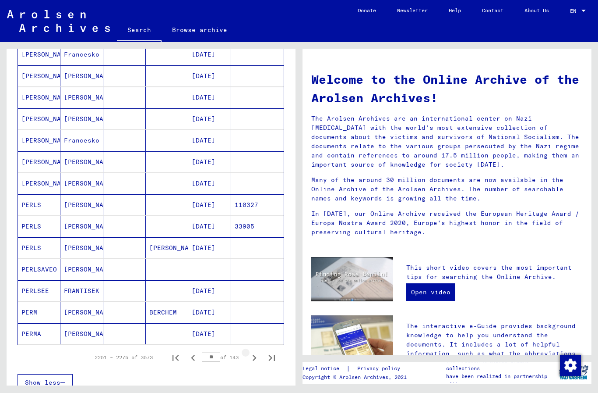
click at [257, 360] on icon "Next page" at bounding box center [254, 357] width 12 height 12
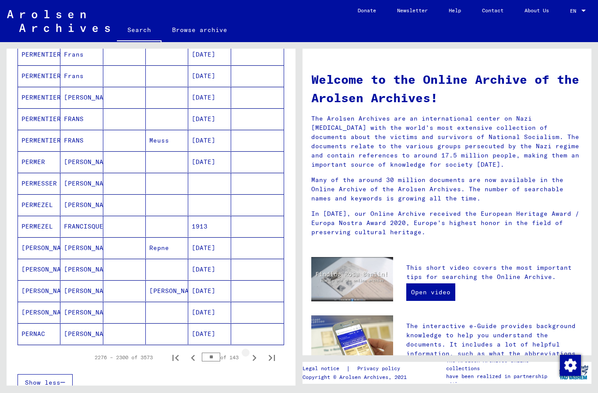
click at [257, 358] on icon "Next page" at bounding box center [254, 357] width 12 height 12
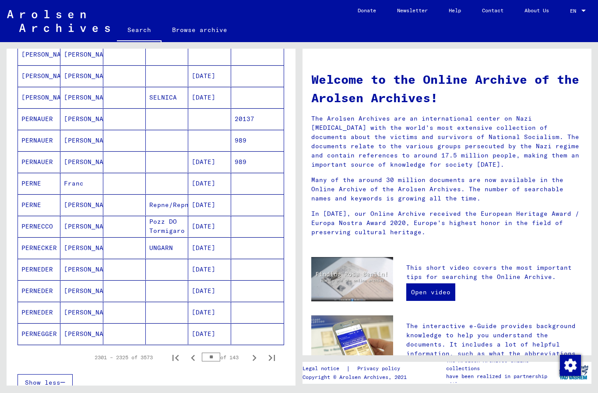
scroll to position [369, 0]
click at [255, 358] on icon "Next page" at bounding box center [255, 358] width 4 height 6
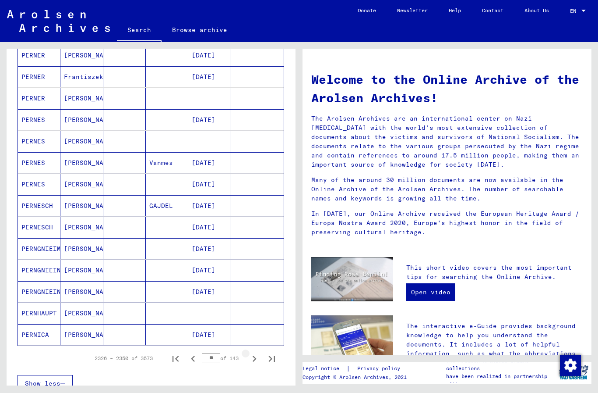
click at [257, 356] on icon "Next page" at bounding box center [254, 358] width 12 height 12
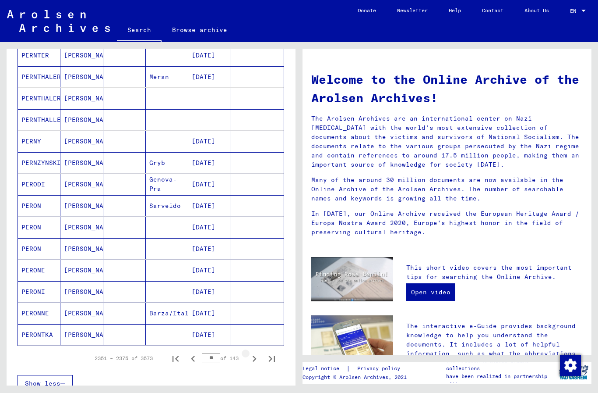
click at [259, 358] on icon "Next page" at bounding box center [254, 358] width 12 height 12
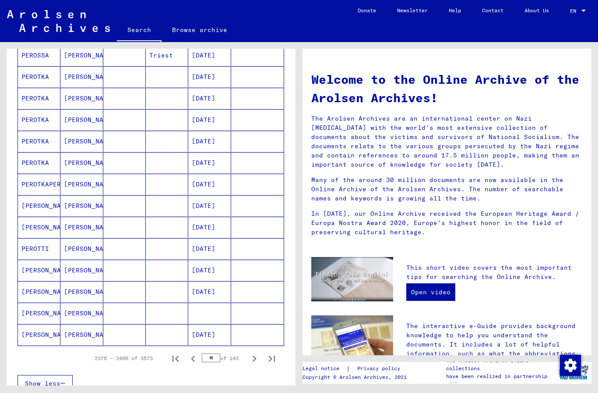
click at [258, 360] on icon "Next page" at bounding box center [254, 358] width 12 height 12
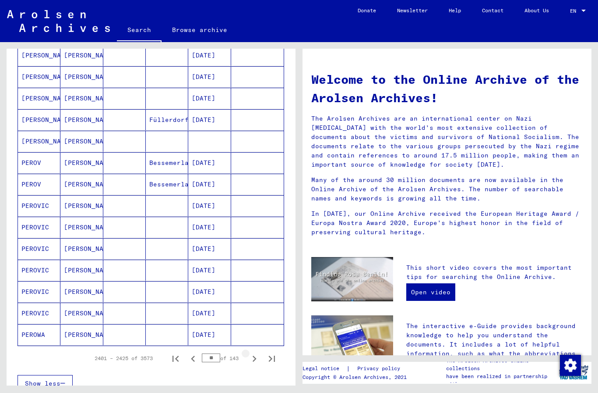
click at [258, 360] on icon "Next page" at bounding box center [254, 358] width 12 height 12
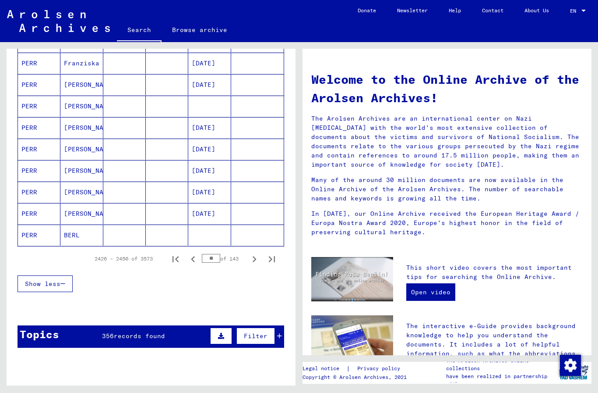
scroll to position [468, 0]
click at [254, 258] on icon "Next page" at bounding box center [255, 259] width 4 height 6
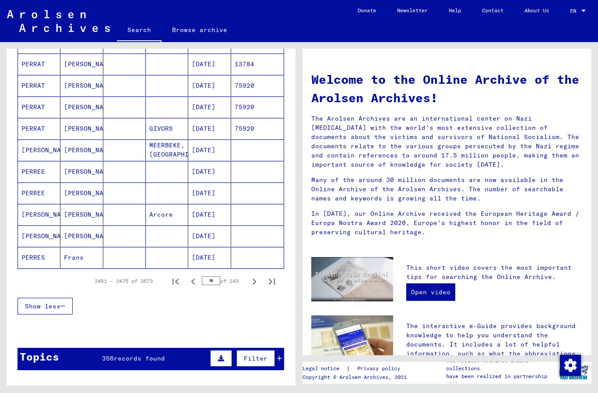
scroll to position [434, 0]
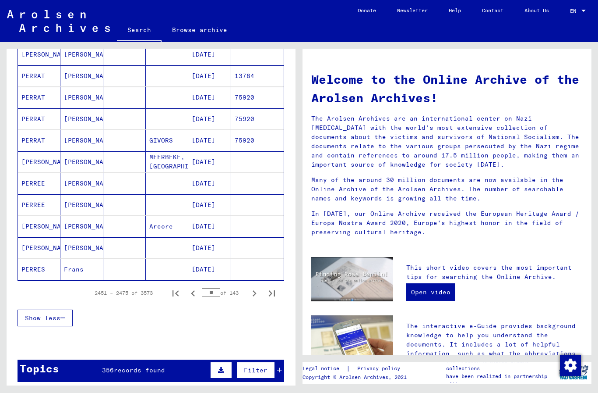
click at [239, 290] on div "** of 143" at bounding box center [224, 292] width 44 height 8
click at [255, 294] on icon "Next page" at bounding box center [255, 293] width 4 height 6
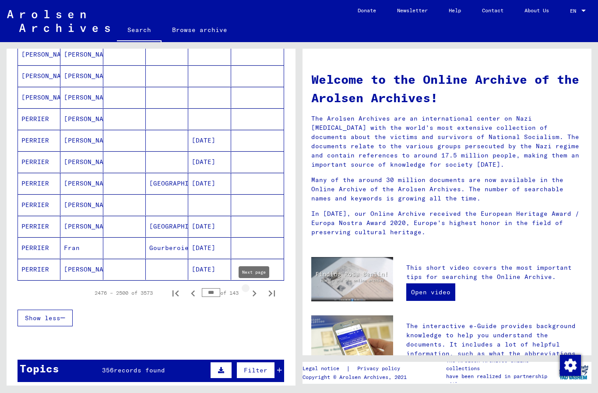
click at [249, 294] on icon "Next page" at bounding box center [254, 293] width 12 height 12
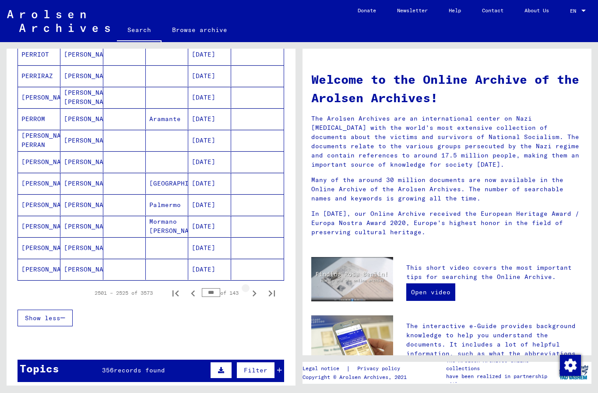
click at [253, 294] on icon "Next page" at bounding box center [254, 293] width 12 height 12
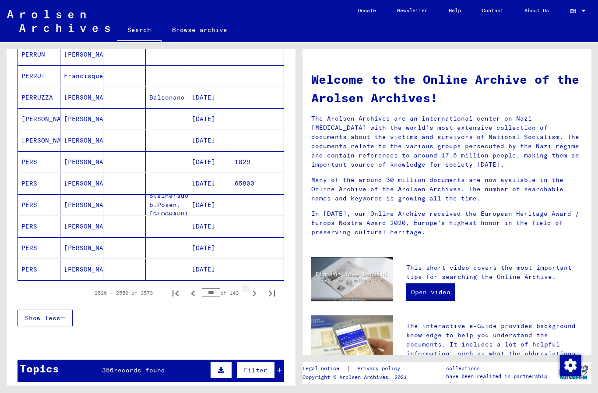
click at [255, 294] on icon "Next page" at bounding box center [255, 293] width 4 height 6
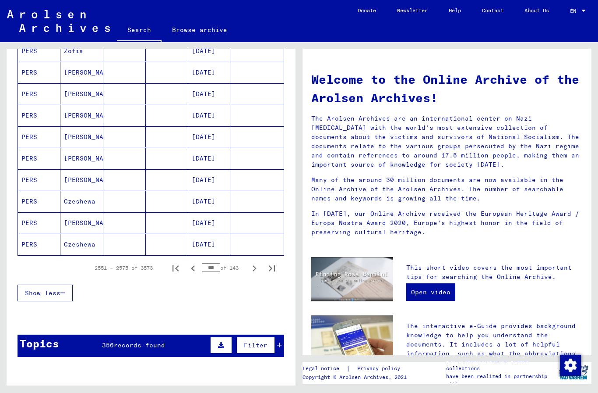
scroll to position [457, 0]
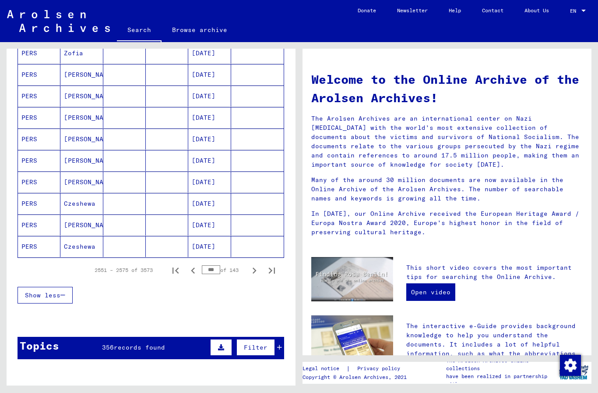
click at [256, 269] on icon "Next page" at bounding box center [254, 270] width 12 height 12
click at [252, 272] on icon "Next page" at bounding box center [254, 270] width 12 height 12
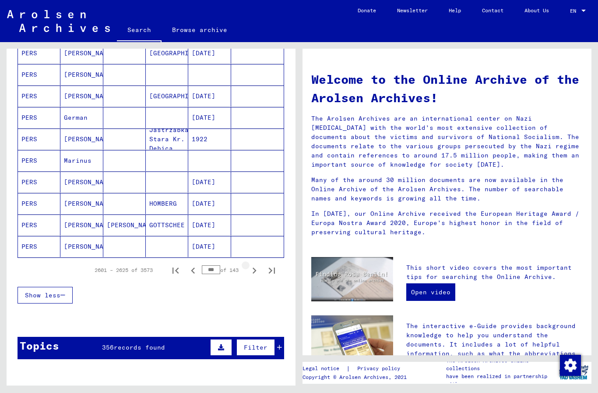
click at [251, 266] on icon "Next page" at bounding box center [254, 270] width 12 height 12
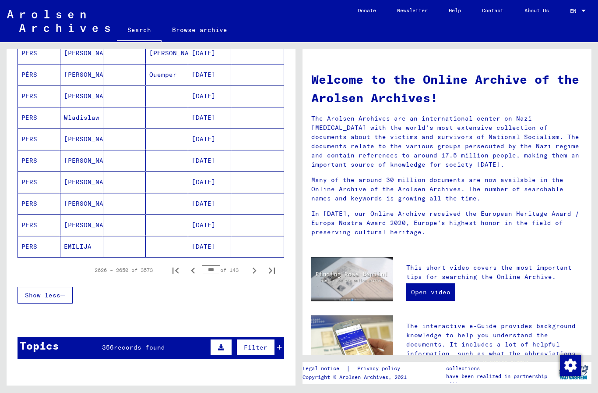
click at [248, 268] on button "Next page" at bounding box center [255, 270] width 18 height 18
click at [252, 265] on icon "Next page" at bounding box center [254, 270] width 12 height 12
click at [248, 270] on icon "Next page" at bounding box center [254, 270] width 12 height 12
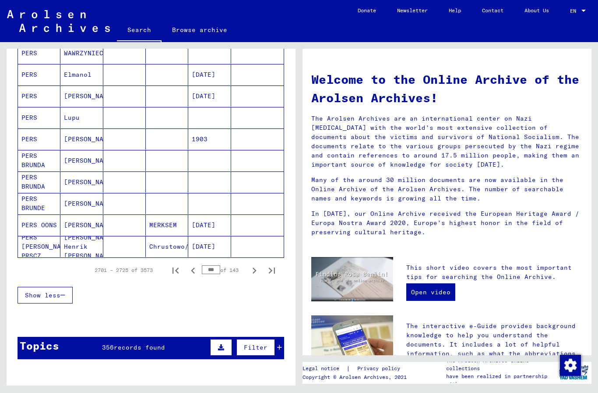
click at [247, 269] on button "Next page" at bounding box center [255, 270] width 18 height 18
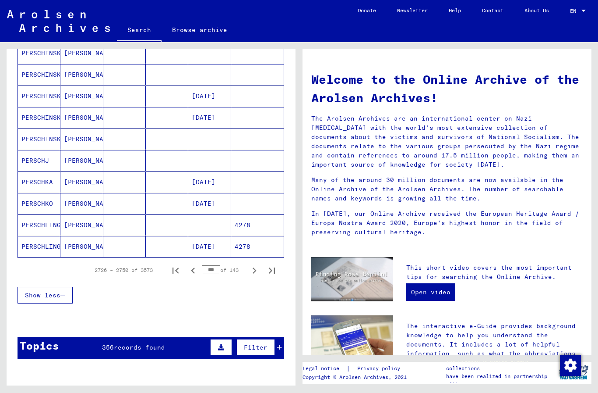
click at [243, 267] on div "*** of 143" at bounding box center [224, 269] width 44 height 8
click at [254, 268] on icon "Next page" at bounding box center [255, 270] width 4 height 6
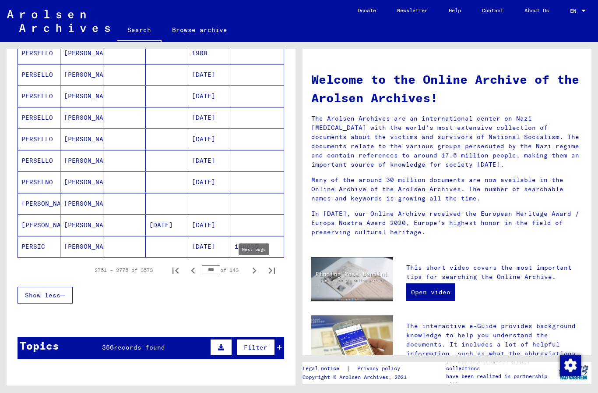
click at [253, 276] on button "Next page" at bounding box center [255, 270] width 18 height 18
click at [248, 268] on button "Next page" at bounding box center [255, 270] width 18 height 18
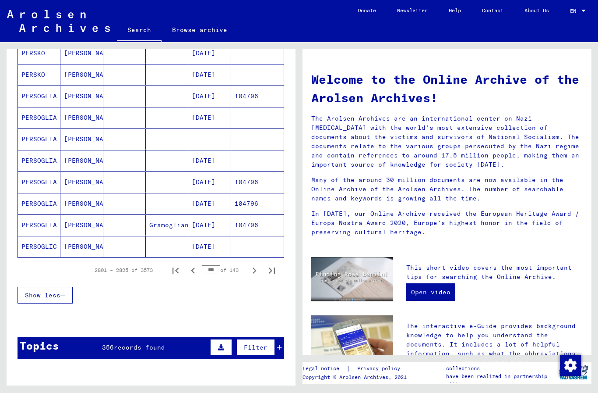
click at [255, 270] on icon "Next page" at bounding box center [255, 270] width 4 height 6
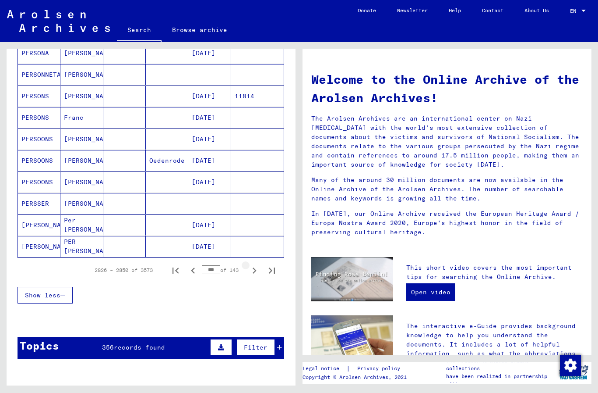
click at [255, 271] on icon "Next page" at bounding box center [255, 270] width 4 height 6
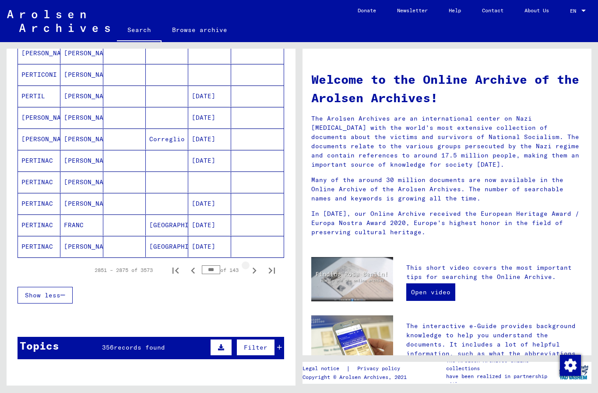
click at [254, 273] on icon "Next page" at bounding box center [255, 270] width 4 height 6
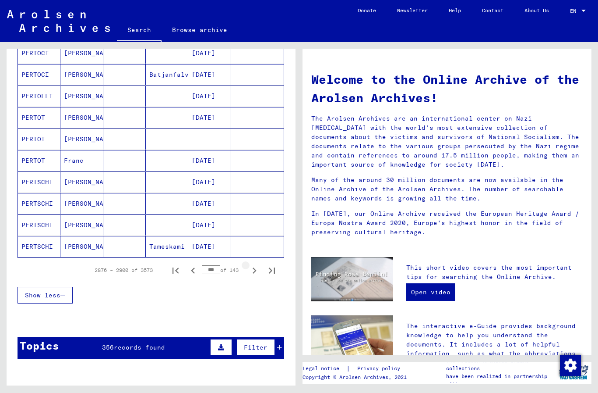
click at [255, 271] on icon "Next page" at bounding box center [255, 270] width 4 height 6
click at [254, 274] on icon "Next page" at bounding box center [254, 270] width 12 height 12
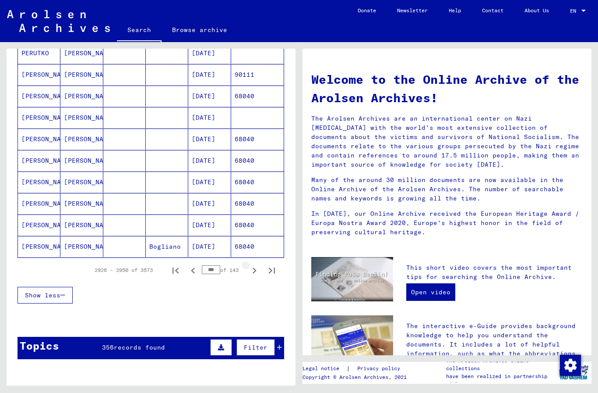
click at [253, 276] on icon "Next page" at bounding box center [254, 270] width 12 height 12
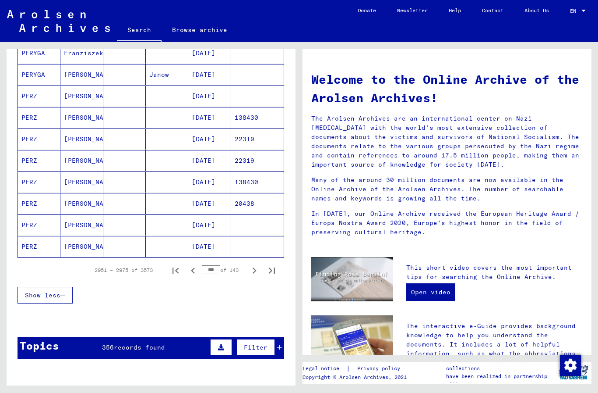
click at [255, 276] on icon "Next page" at bounding box center [254, 270] width 12 height 12
click at [255, 273] on icon "Next page" at bounding box center [254, 270] width 12 height 12
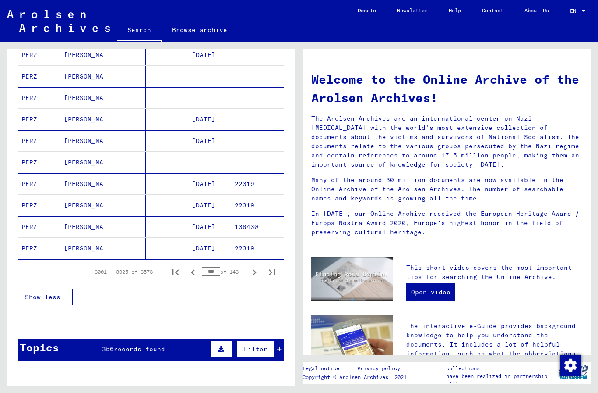
click at [257, 275] on icon "Next page" at bounding box center [254, 272] width 12 height 12
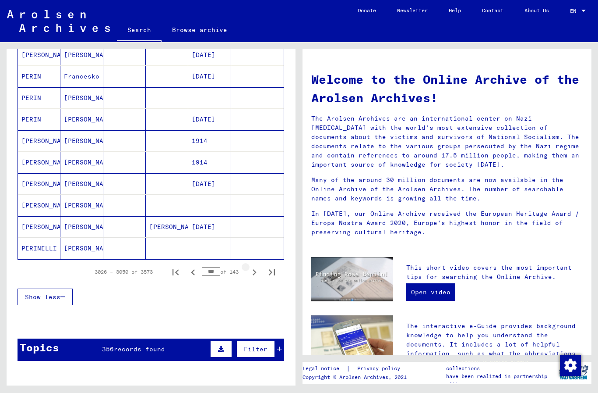
click at [257, 276] on icon "Next page" at bounding box center [254, 272] width 12 height 12
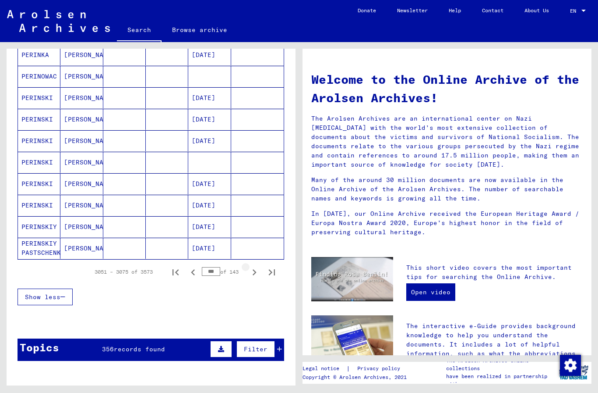
click at [256, 275] on icon "Next page" at bounding box center [254, 272] width 12 height 12
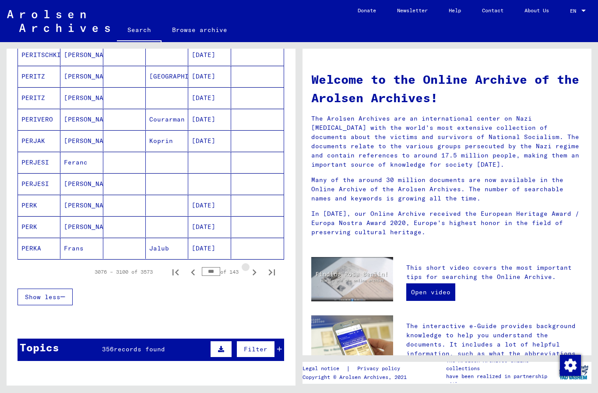
click at [255, 274] on icon "Next page" at bounding box center [255, 272] width 4 height 6
click at [253, 276] on icon "Next page" at bounding box center [254, 272] width 12 height 12
type input "***"
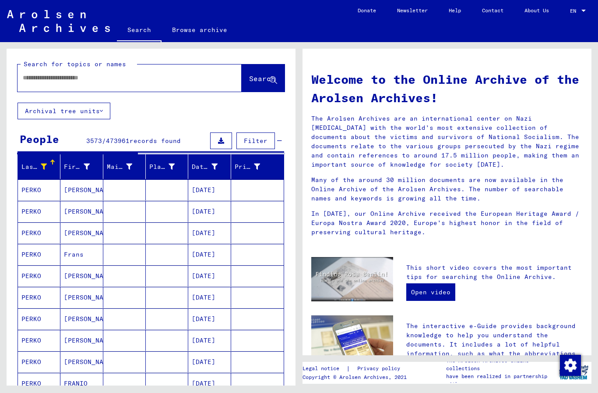
scroll to position [0, 0]
